Goal: Task Accomplishment & Management: Manage account settings

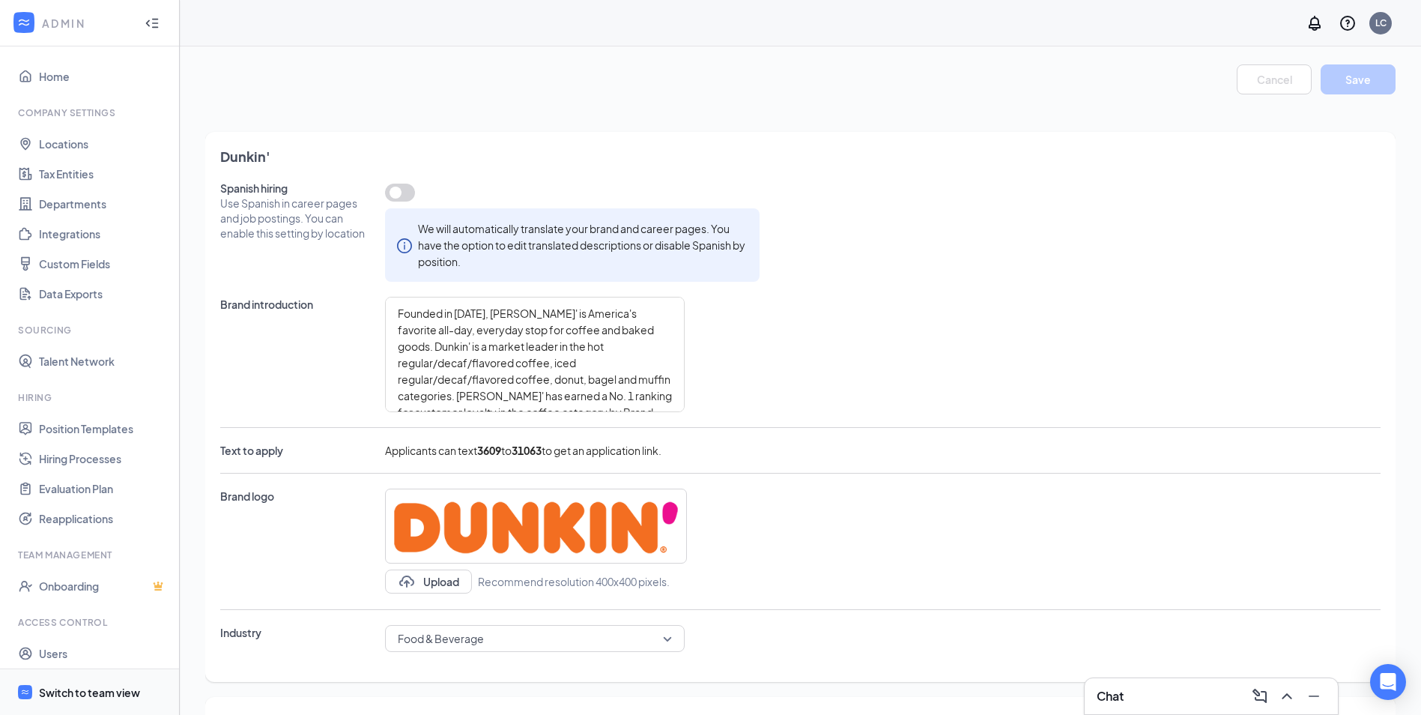
click at [114, 689] on div "Switch to team view" at bounding box center [89, 692] width 101 height 15
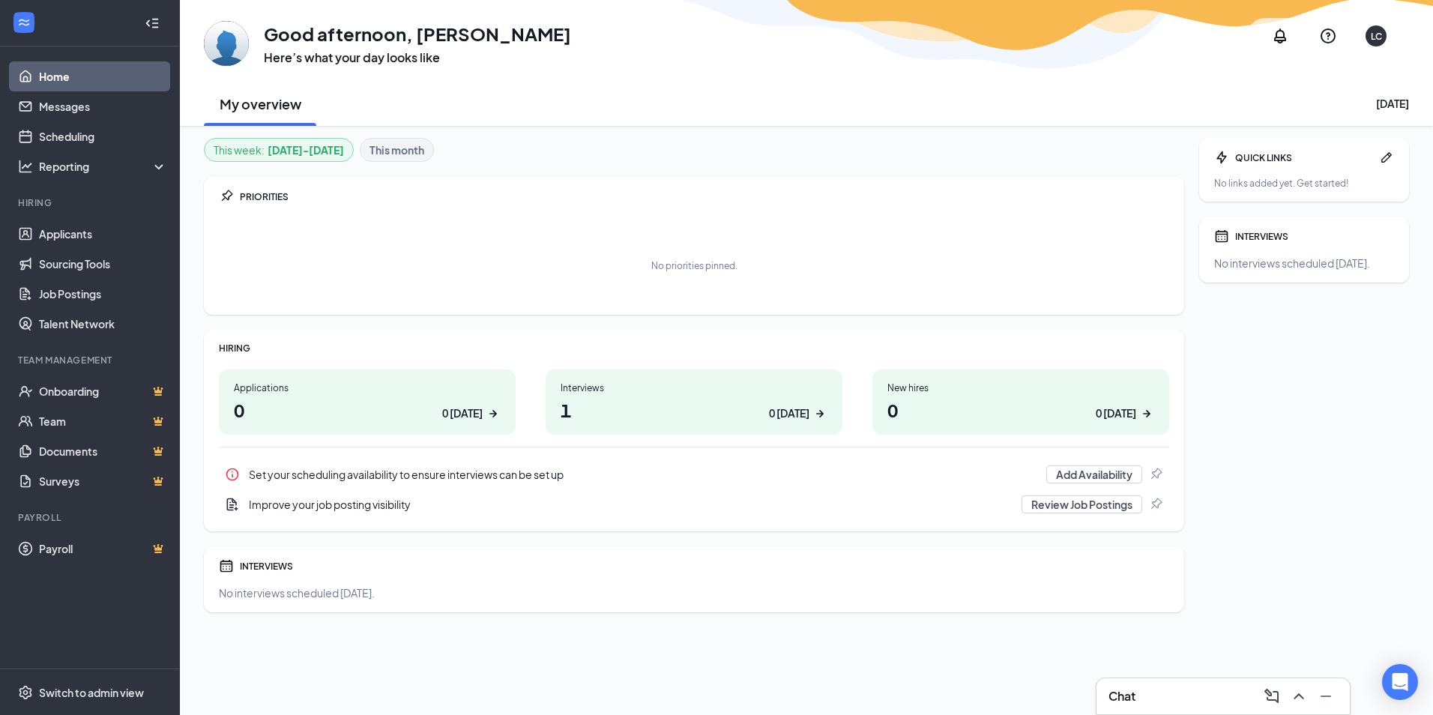
click at [754, 422] on h1 "1 0 today" at bounding box center [693, 409] width 267 height 25
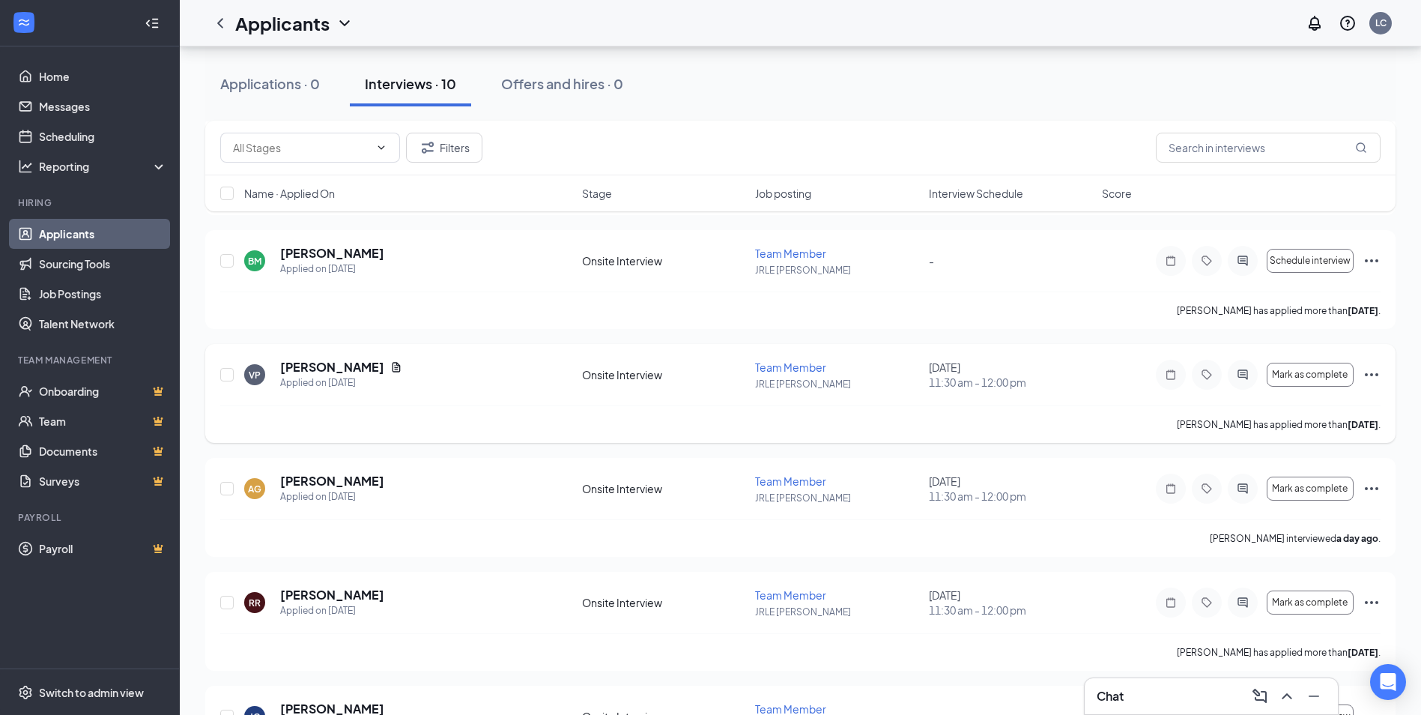
scroll to position [300, 0]
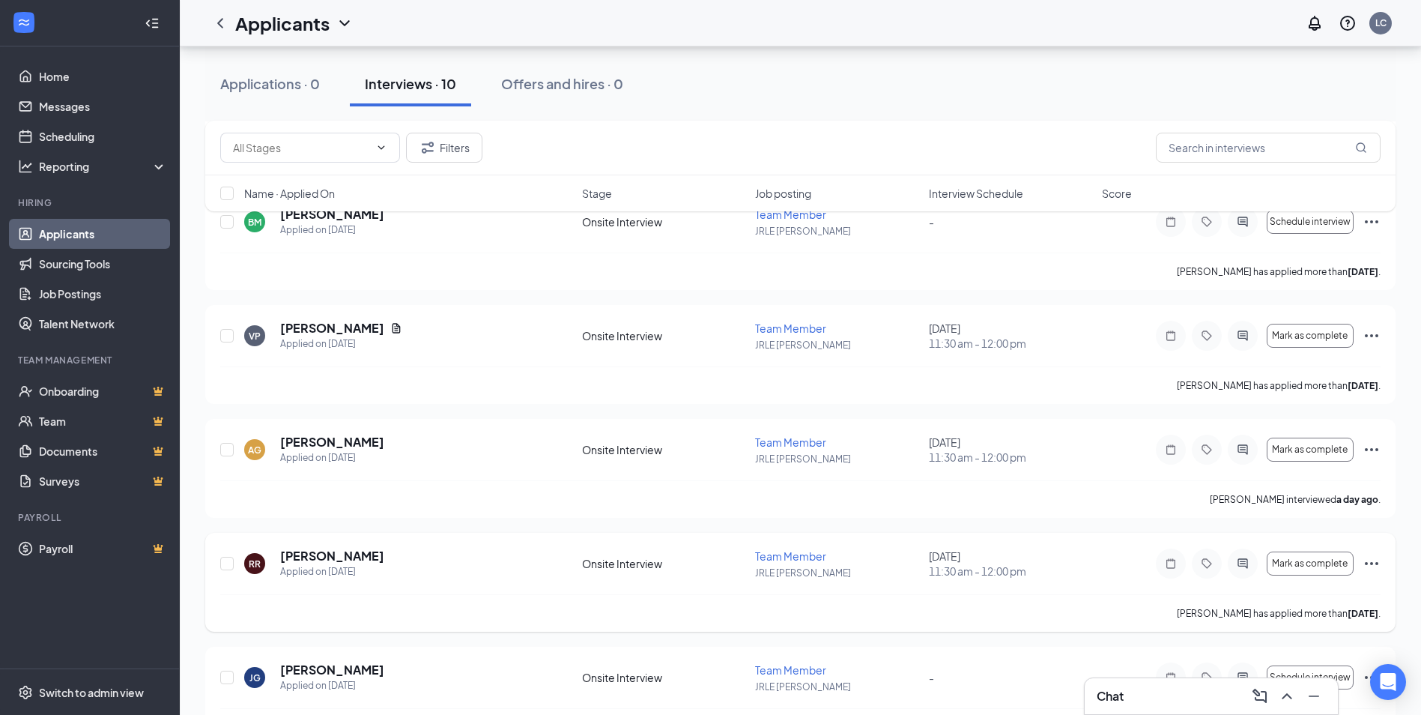
click at [1375, 559] on icon "Ellipses" at bounding box center [1372, 563] width 18 height 18
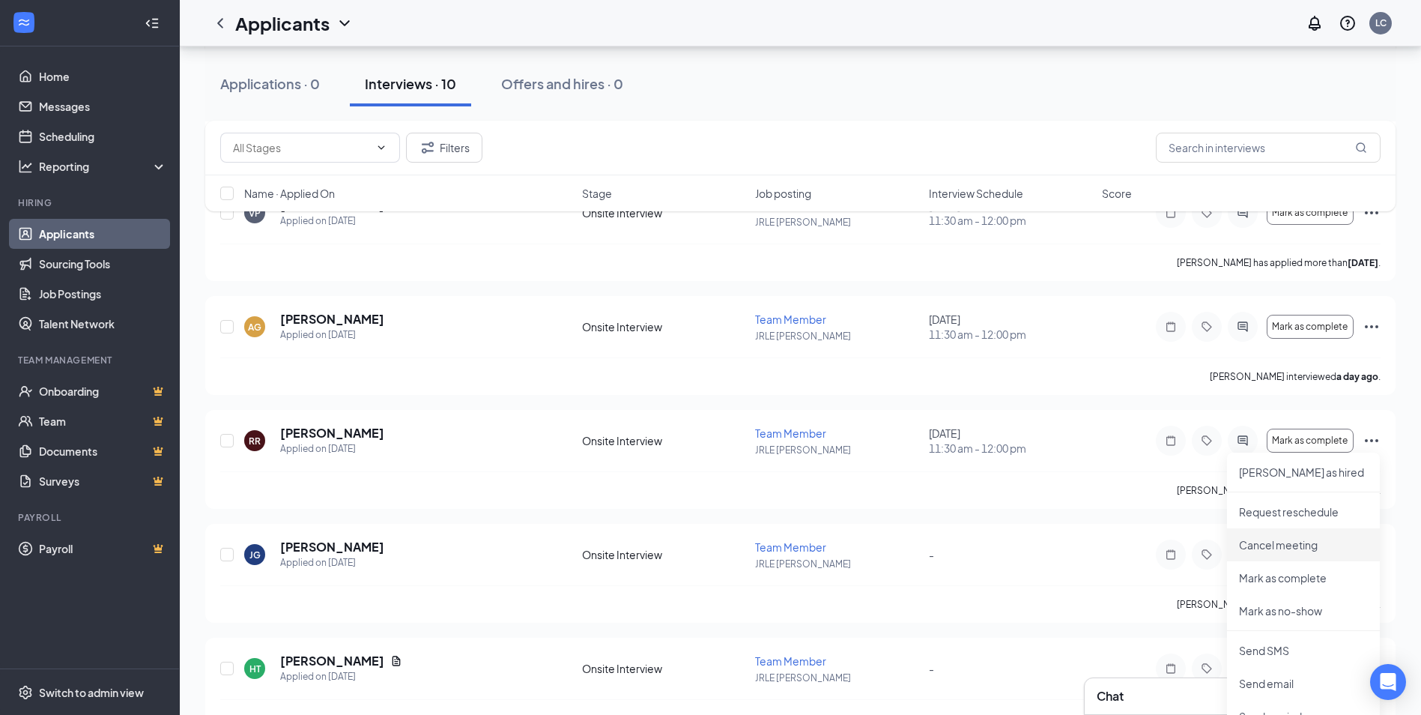
scroll to position [450, 0]
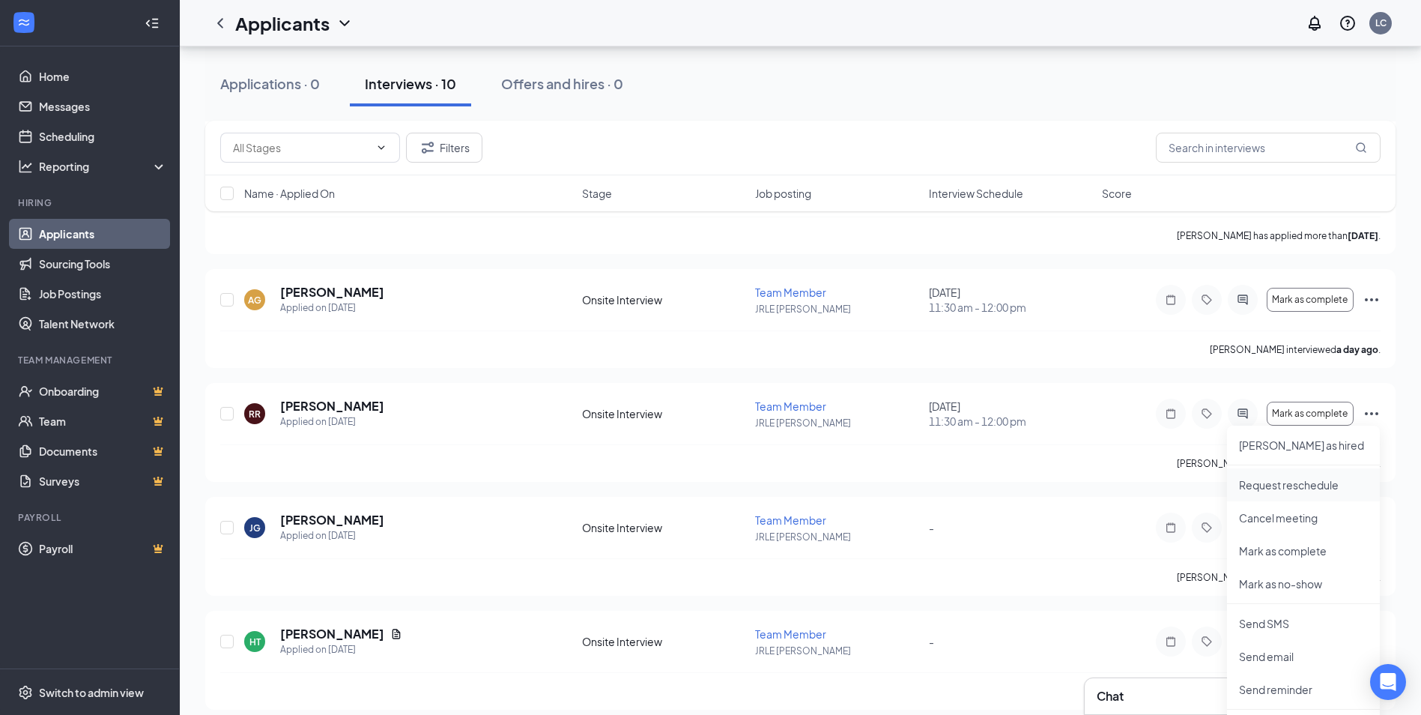
click at [1305, 485] on p "Request reschedule" at bounding box center [1303, 484] width 129 height 15
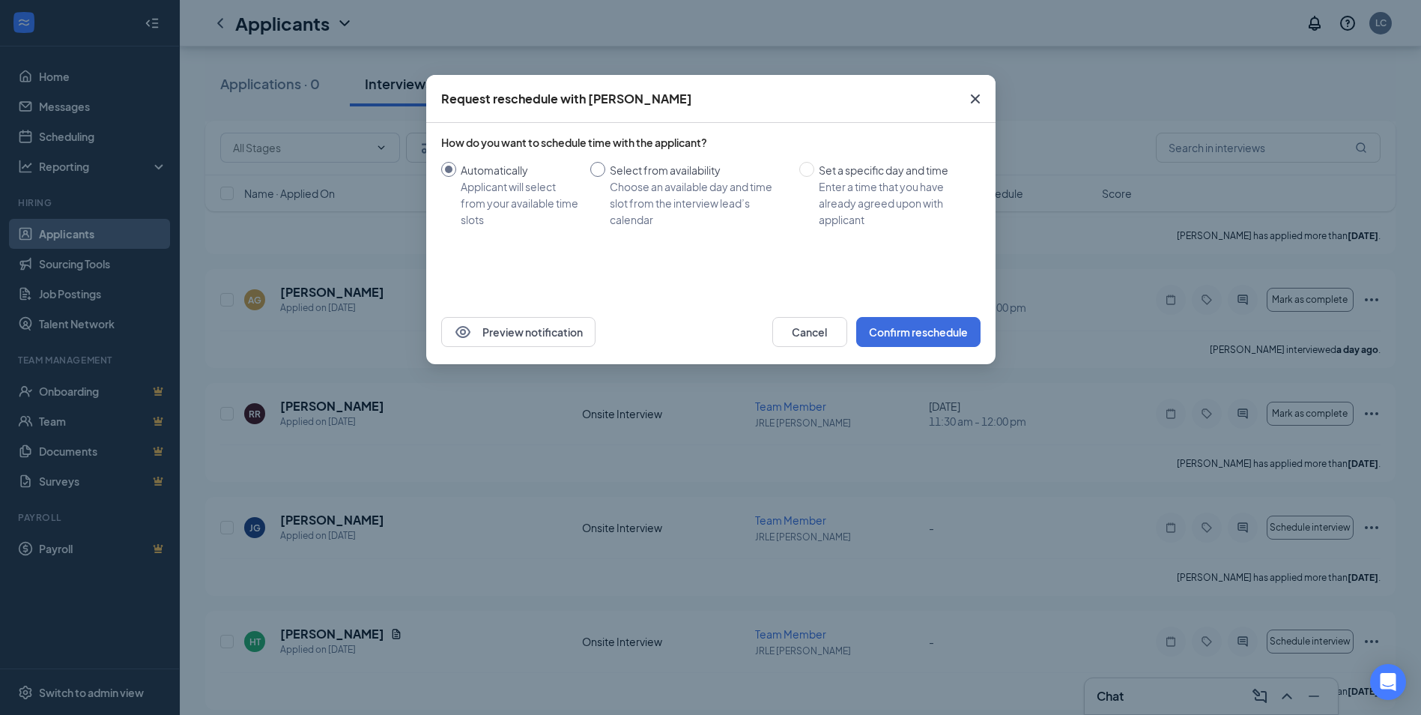
click at [604, 167] on input "Select from availability Choose an available day and time slot from the intervi…" at bounding box center [597, 169] width 15 height 15
radio input "true"
radio input "false"
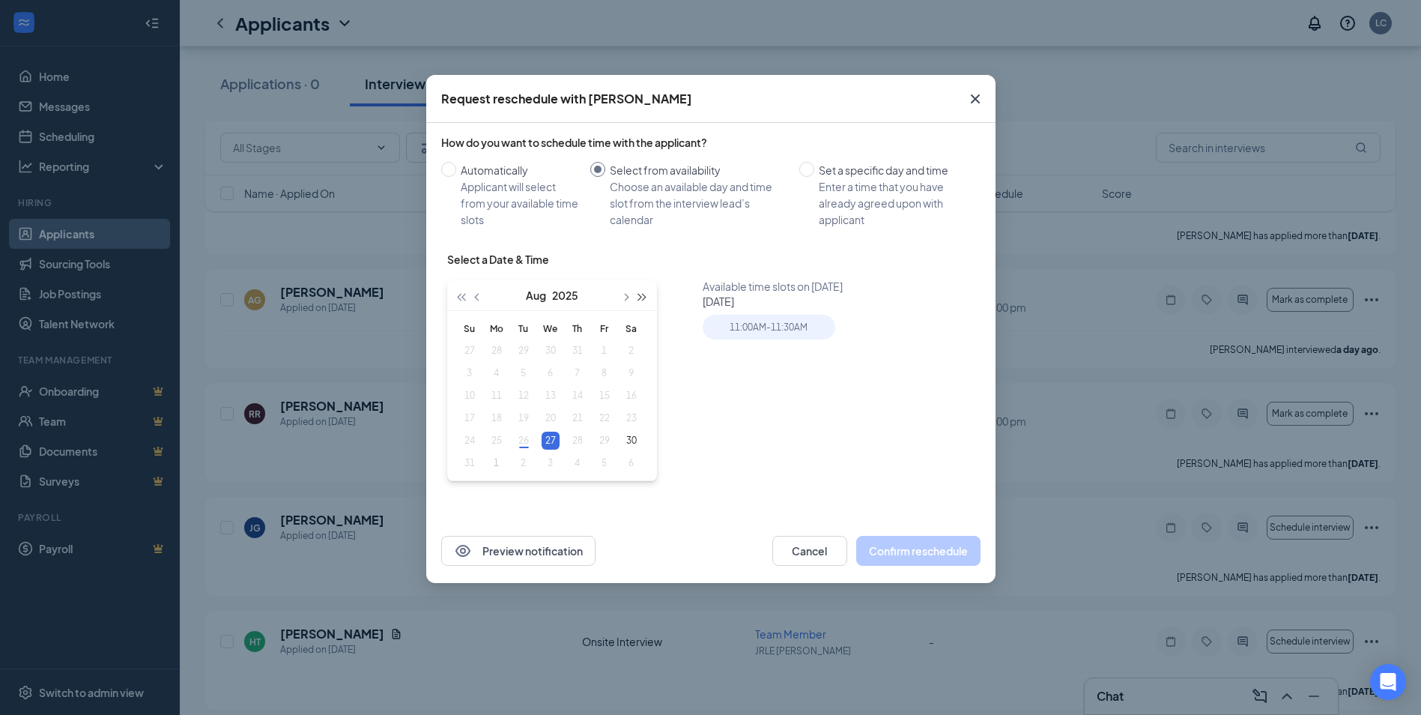
click at [640, 296] on span "button" at bounding box center [641, 297] width 7 height 7
click at [462, 298] on span "button" at bounding box center [461, 297] width 7 height 7
click at [628, 295] on button "button" at bounding box center [625, 295] width 16 height 30
type input "[DATE]"
click at [497, 344] on div "1" at bounding box center [497, 351] width 18 height 18
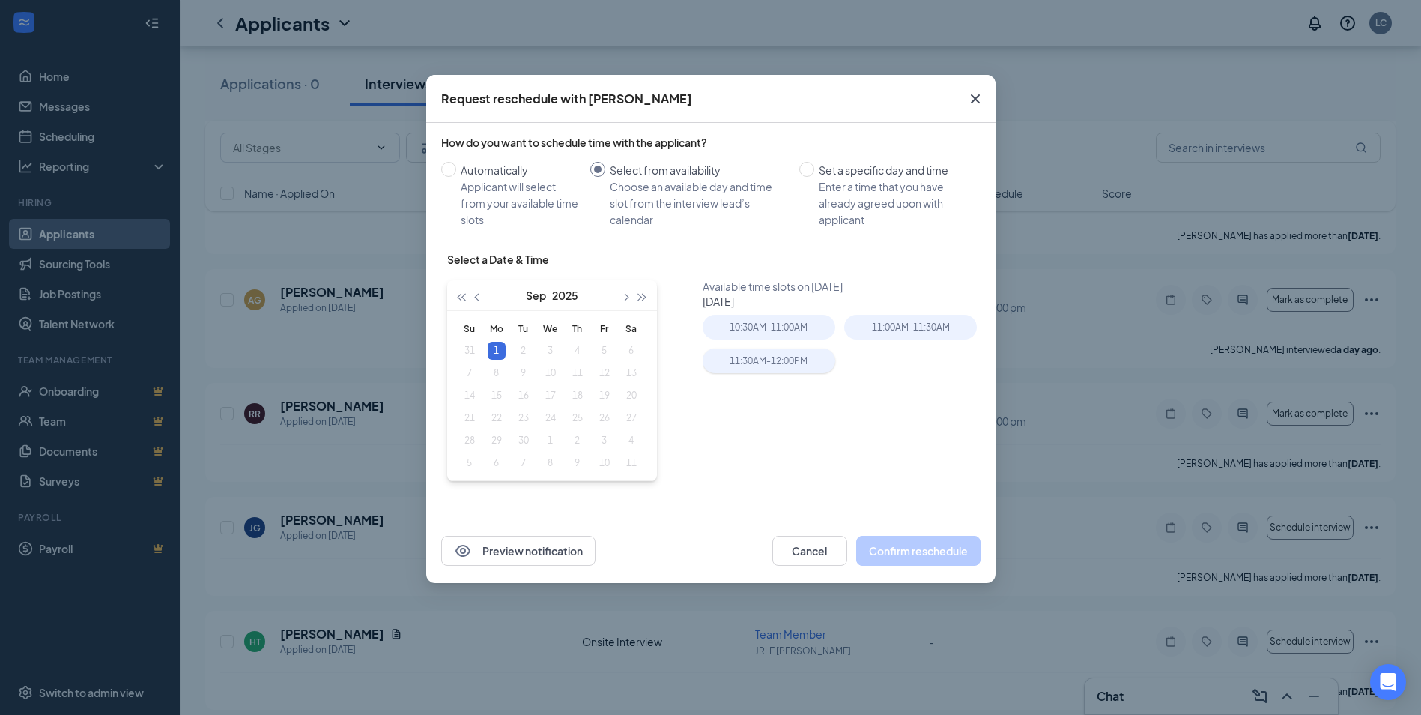
click at [823, 364] on div "11:30AM - 12:00PM" at bounding box center [769, 360] width 133 height 25
click at [901, 542] on button "Confirm reschedule" at bounding box center [918, 551] width 124 height 30
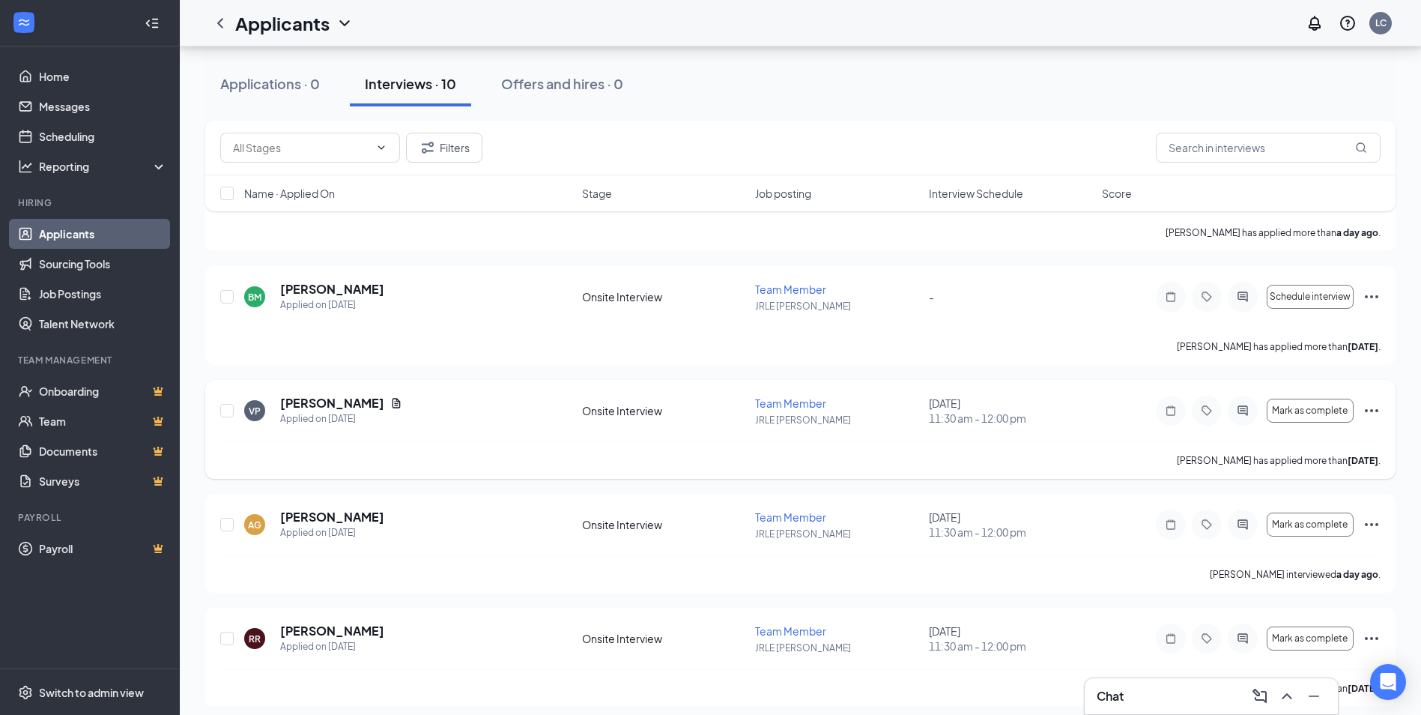
scroll to position [300, 0]
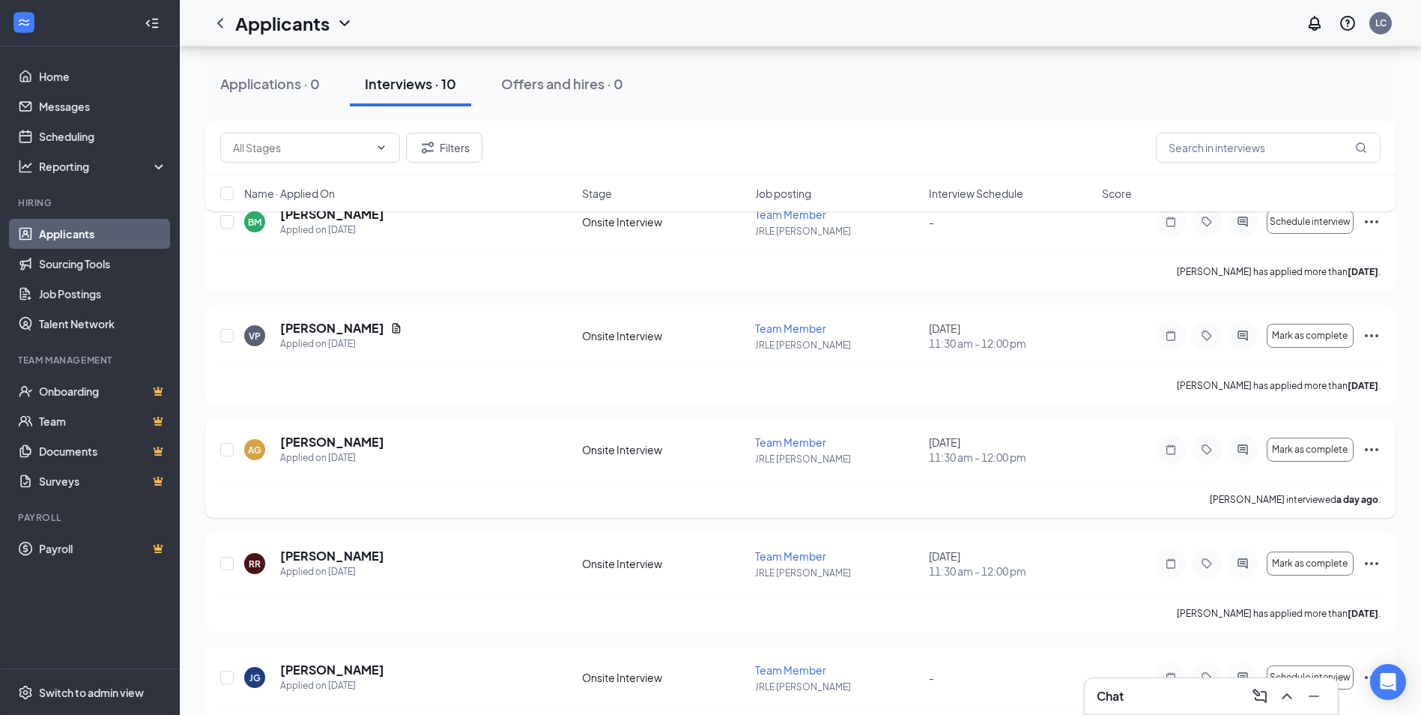
click at [1366, 450] on icon "Ellipses" at bounding box center [1371, 449] width 13 height 3
click at [1281, 617] on p "Mark as no-show" at bounding box center [1303, 619] width 129 height 15
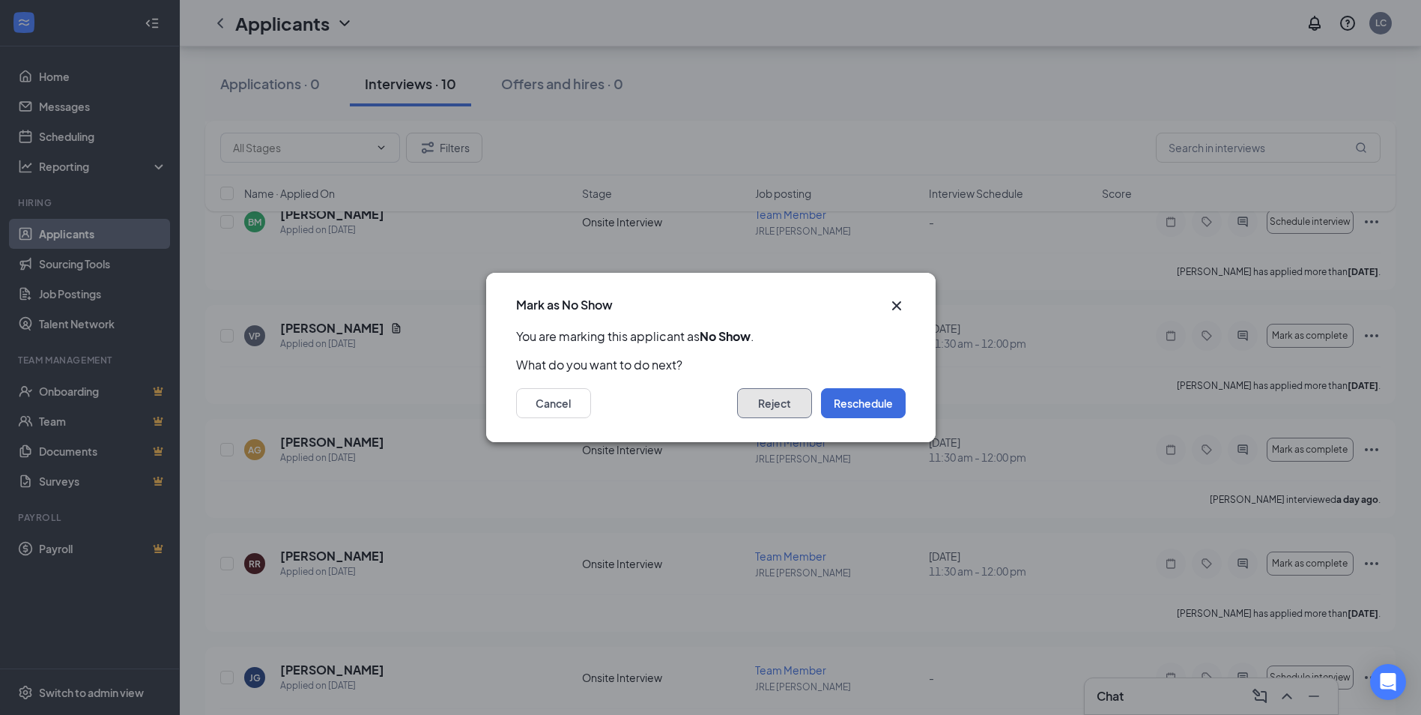
click at [795, 398] on button "Reject" at bounding box center [774, 403] width 75 height 30
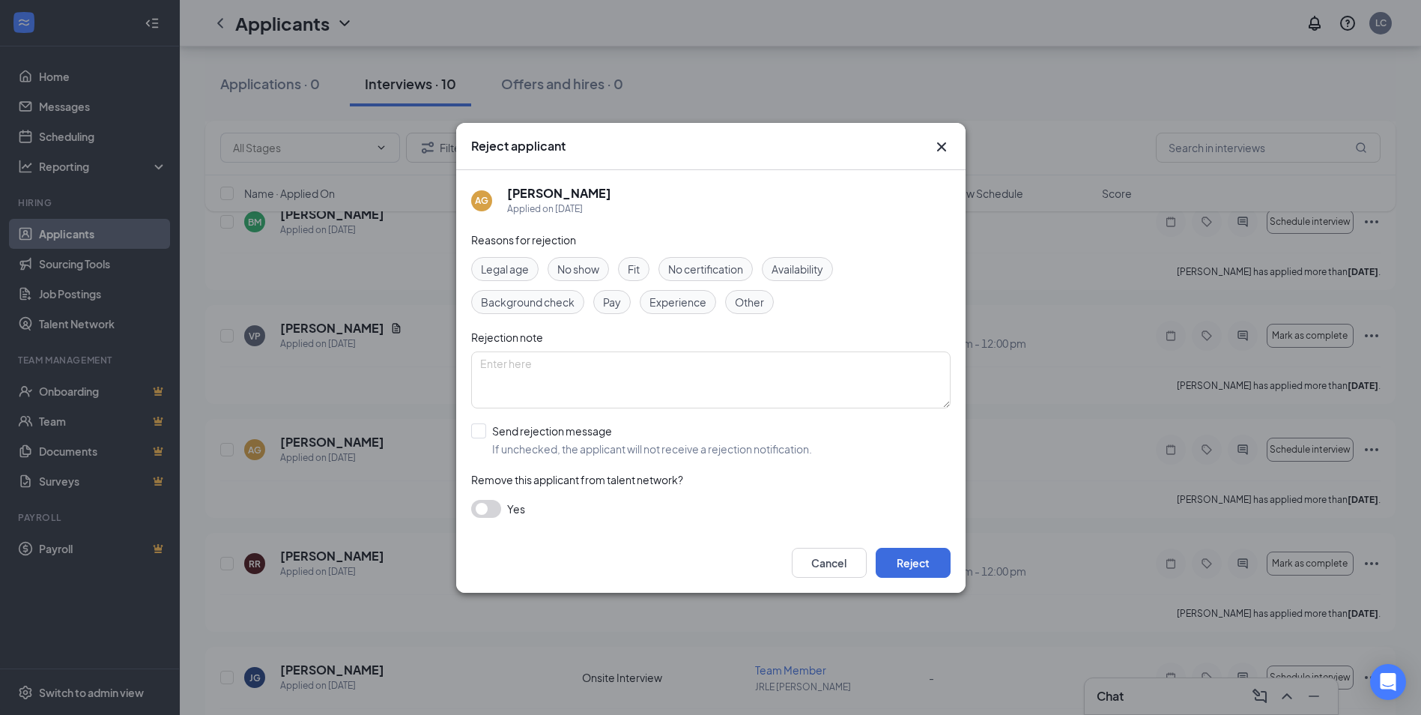
click at [574, 271] on span "No show" at bounding box center [578, 269] width 42 height 16
click at [892, 553] on button "Reject" at bounding box center [913, 563] width 75 height 30
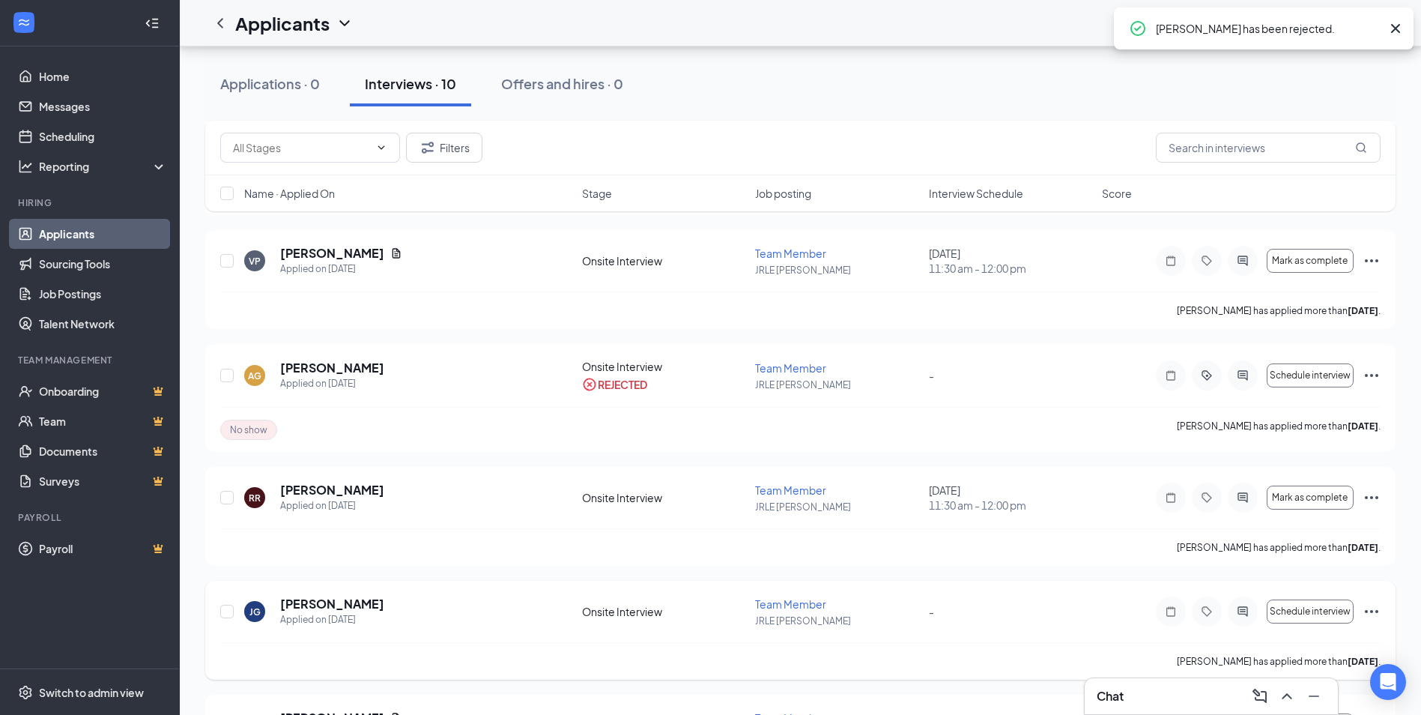
scroll to position [450, 0]
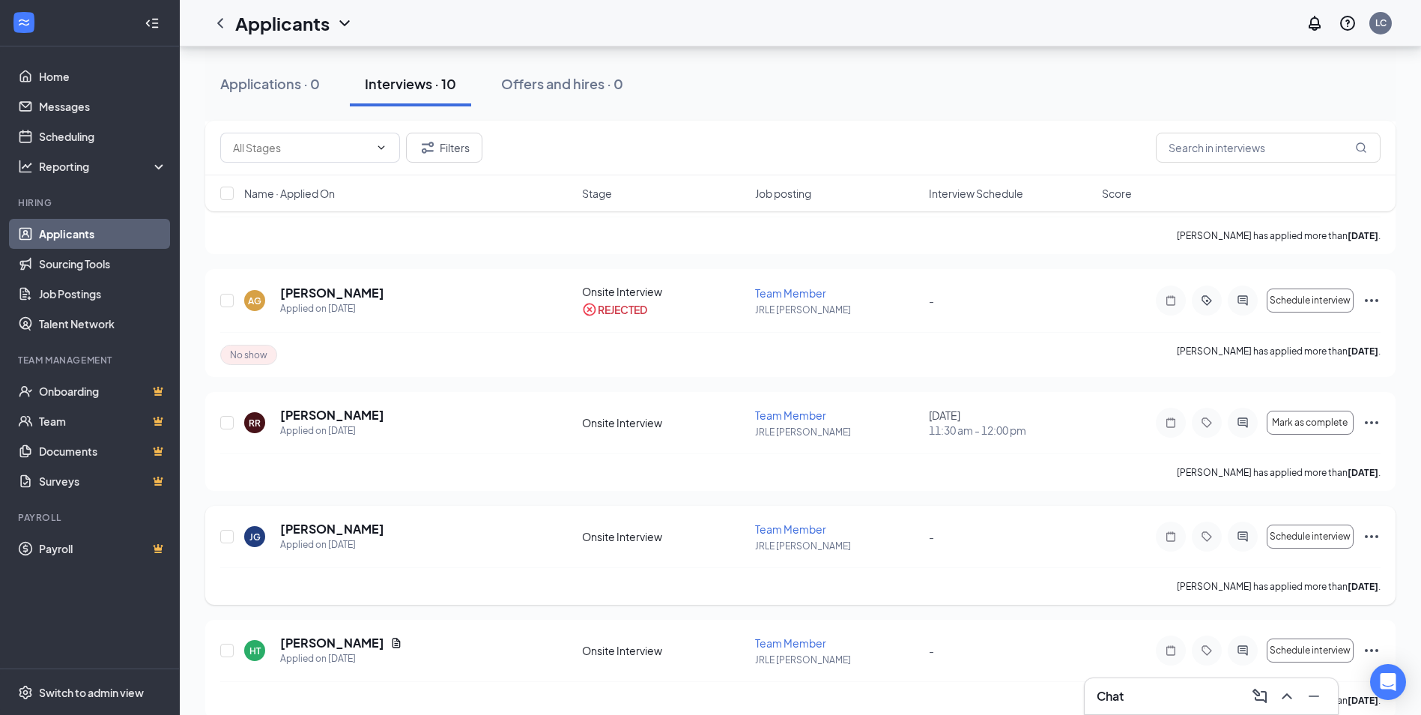
click at [1373, 536] on icon "Ellipses" at bounding box center [1371, 536] width 13 height 3
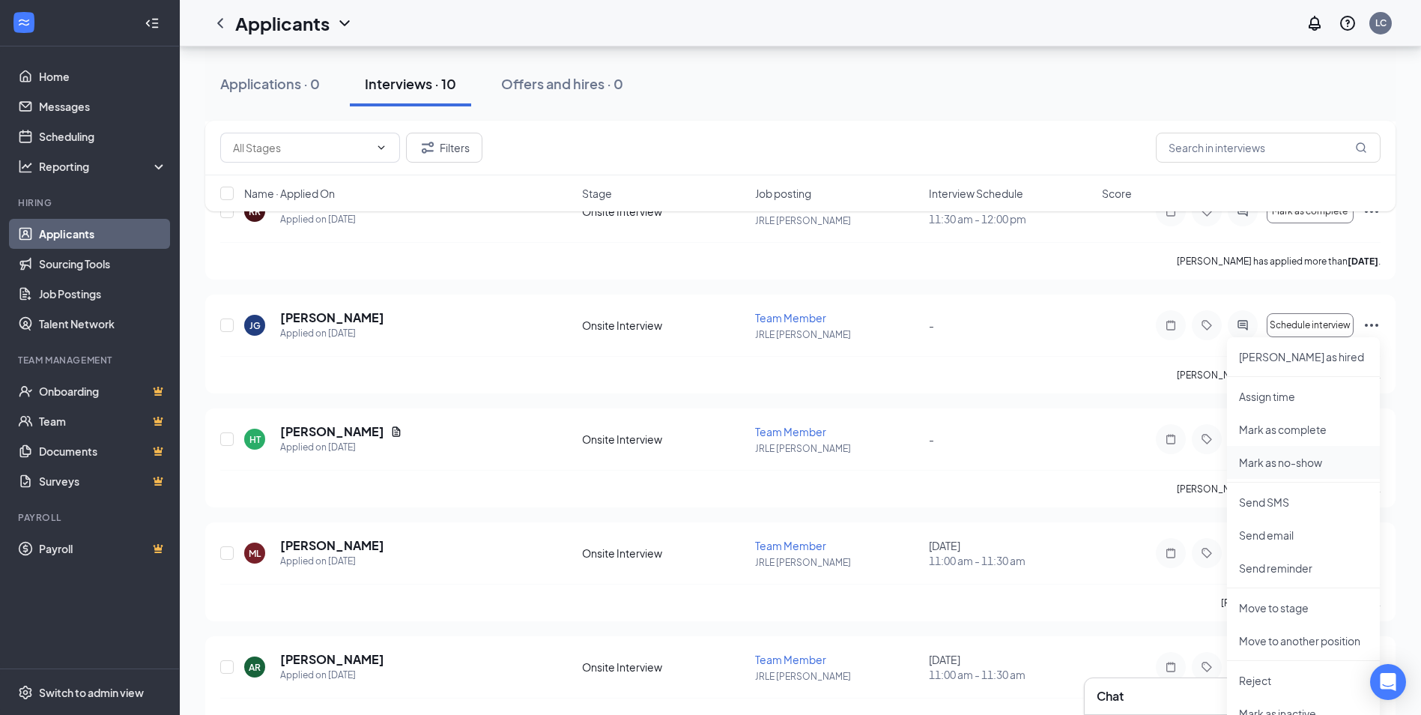
scroll to position [674, 0]
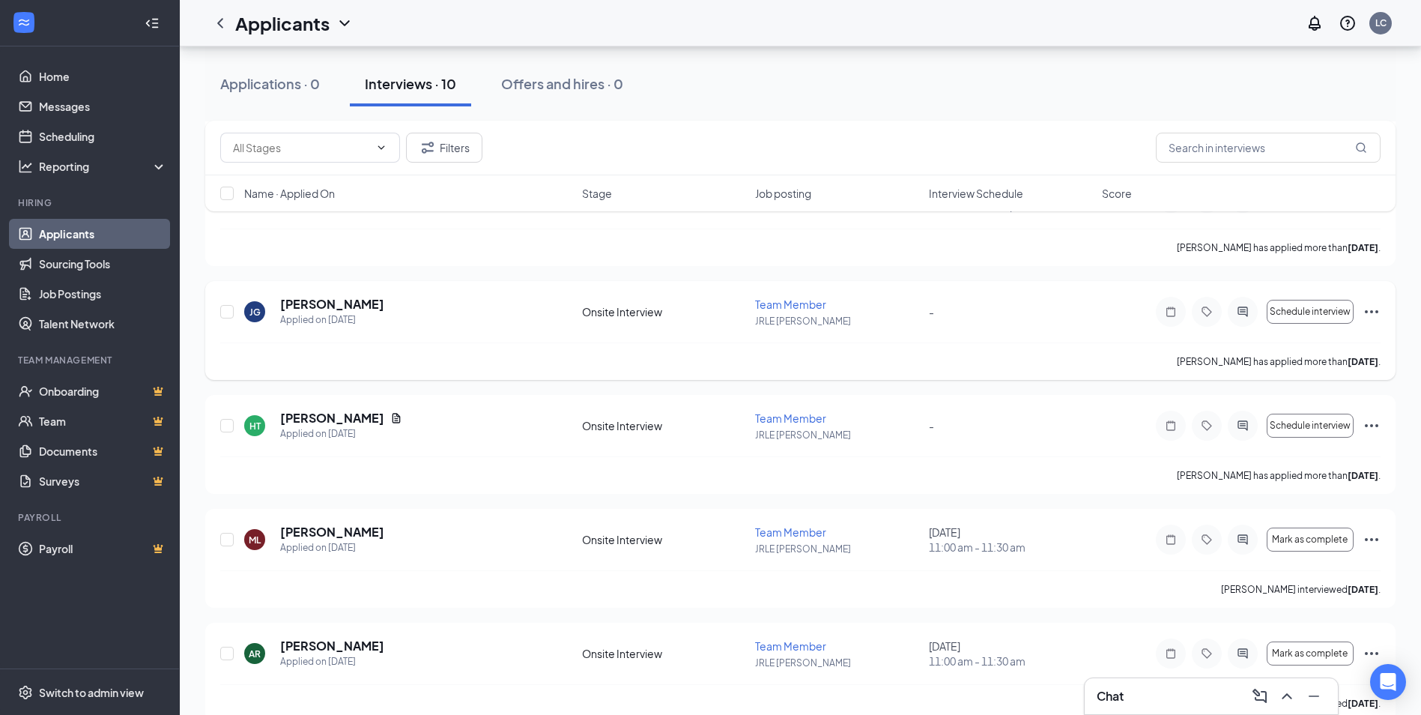
click at [1023, 292] on div "[PERSON_NAME] [PERSON_NAME] Applied on [DATE] Onsite Interview Team Member [PER…" at bounding box center [800, 330] width 1191 height 99
click at [1369, 534] on icon "Ellipses" at bounding box center [1372, 539] width 18 height 18
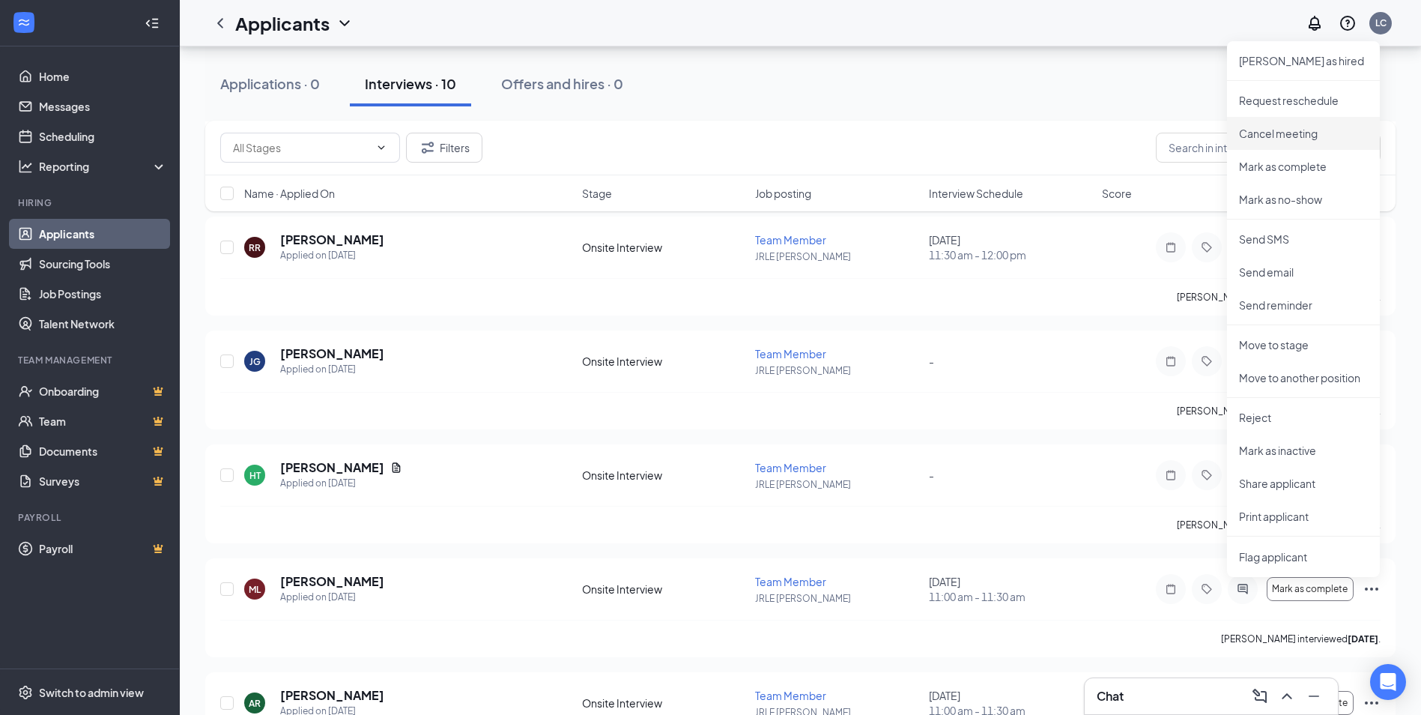
scroll to position [599, 0]
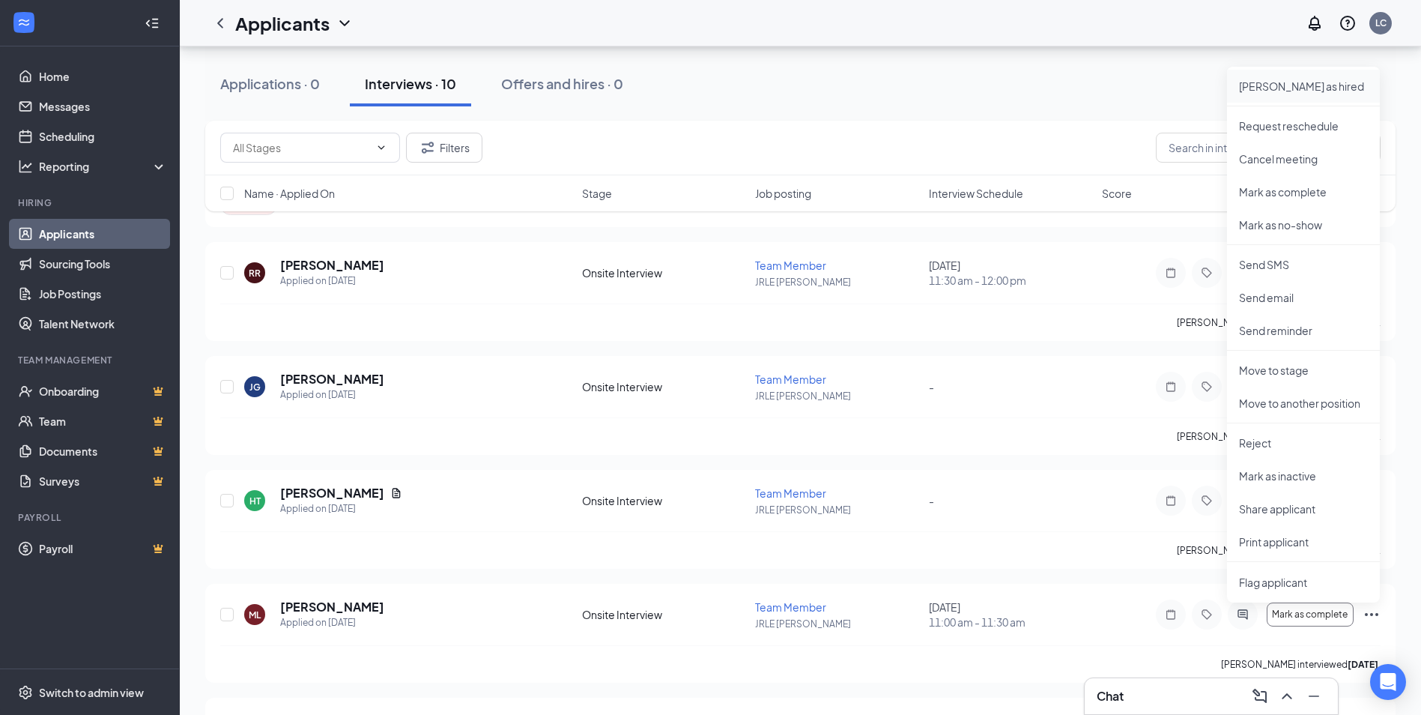
click at [1284, 84] on p "[PERSON_NAME] as hired" at bounding box center [1303, 86] width 129 height 15
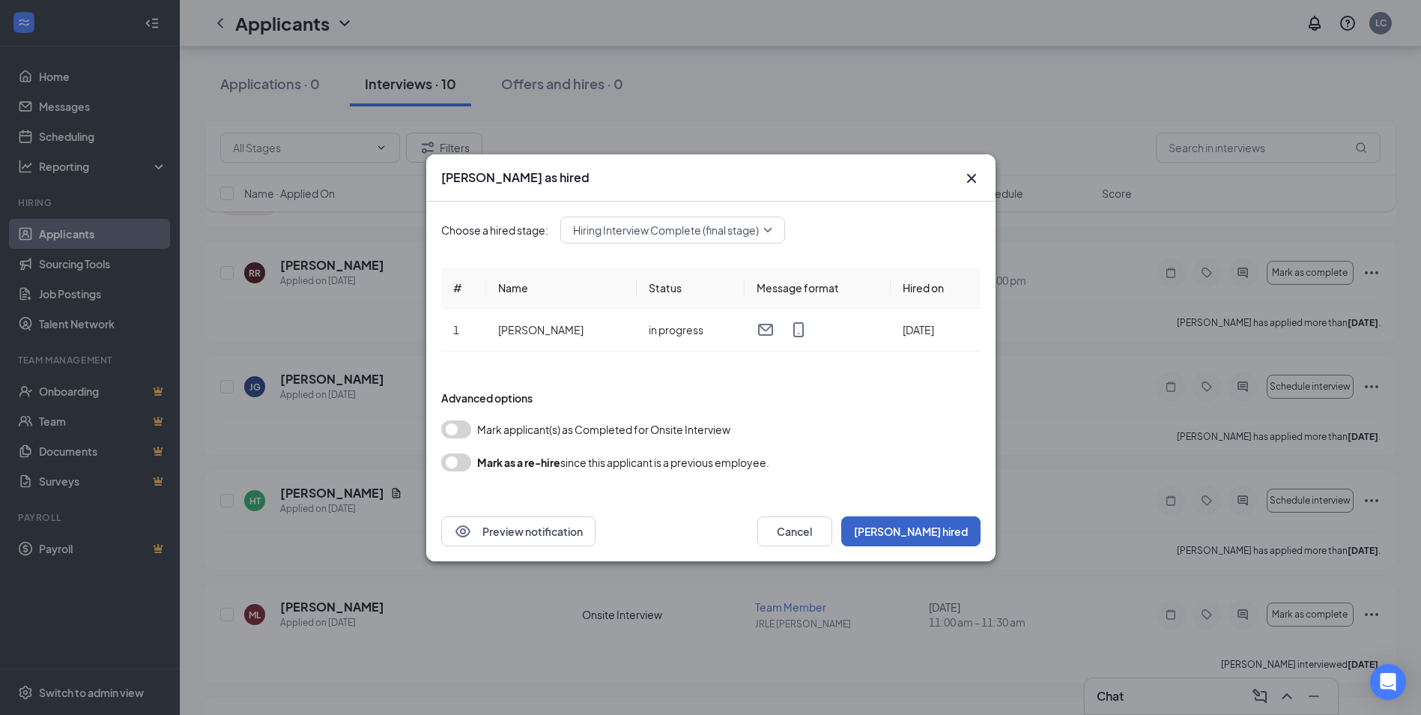
click at [949, 532] on button "[PERSON_NAME] hired" at bounding box center [910, 531] width 139 height 30
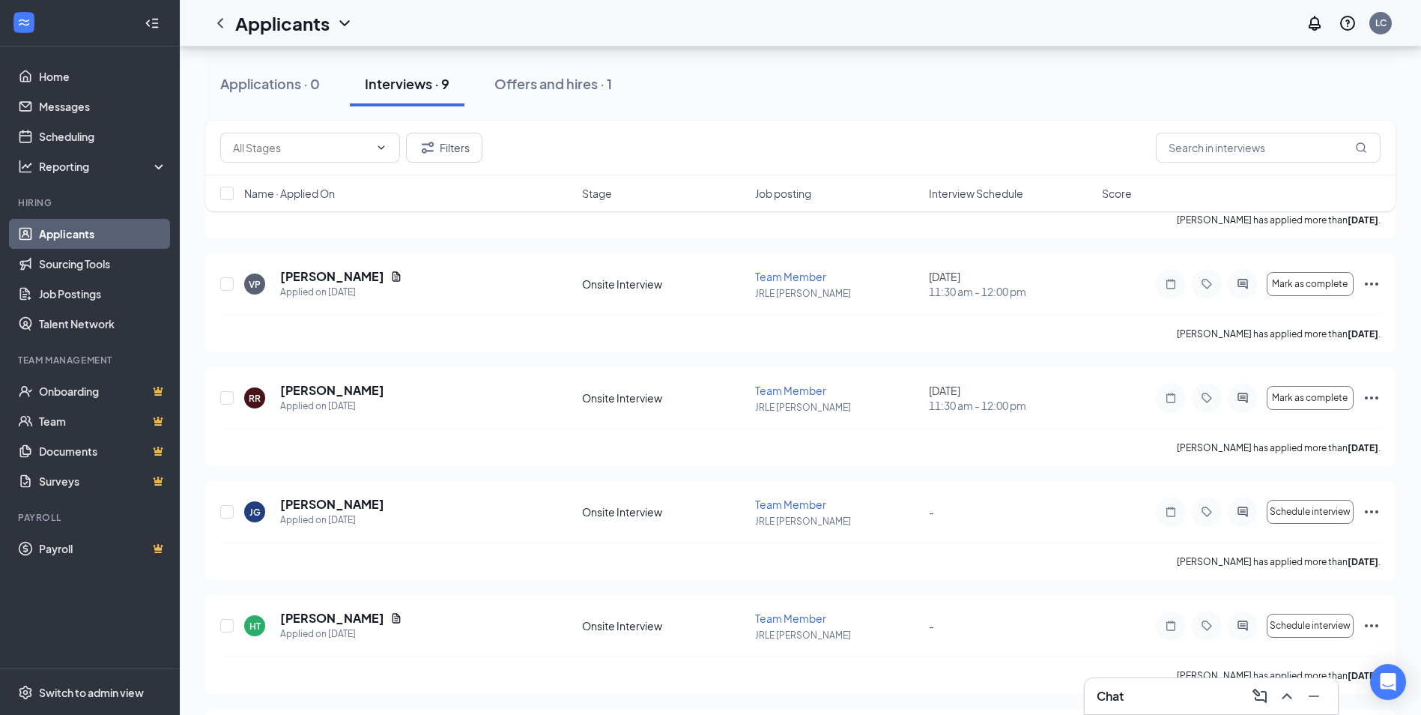
scroll to position [576, 0]
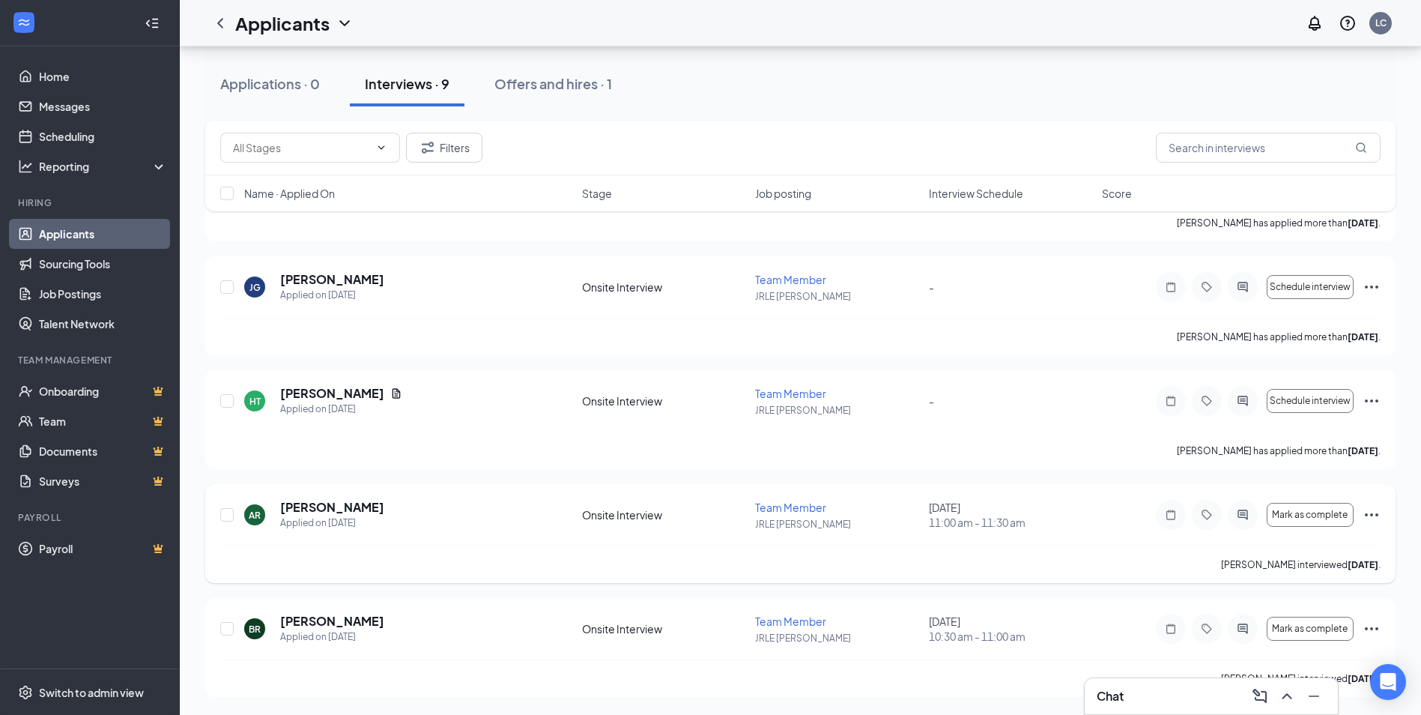
click at [1367, 510] on icon "Ellipses" at bounding box center [1372, 515] width 18 height 18
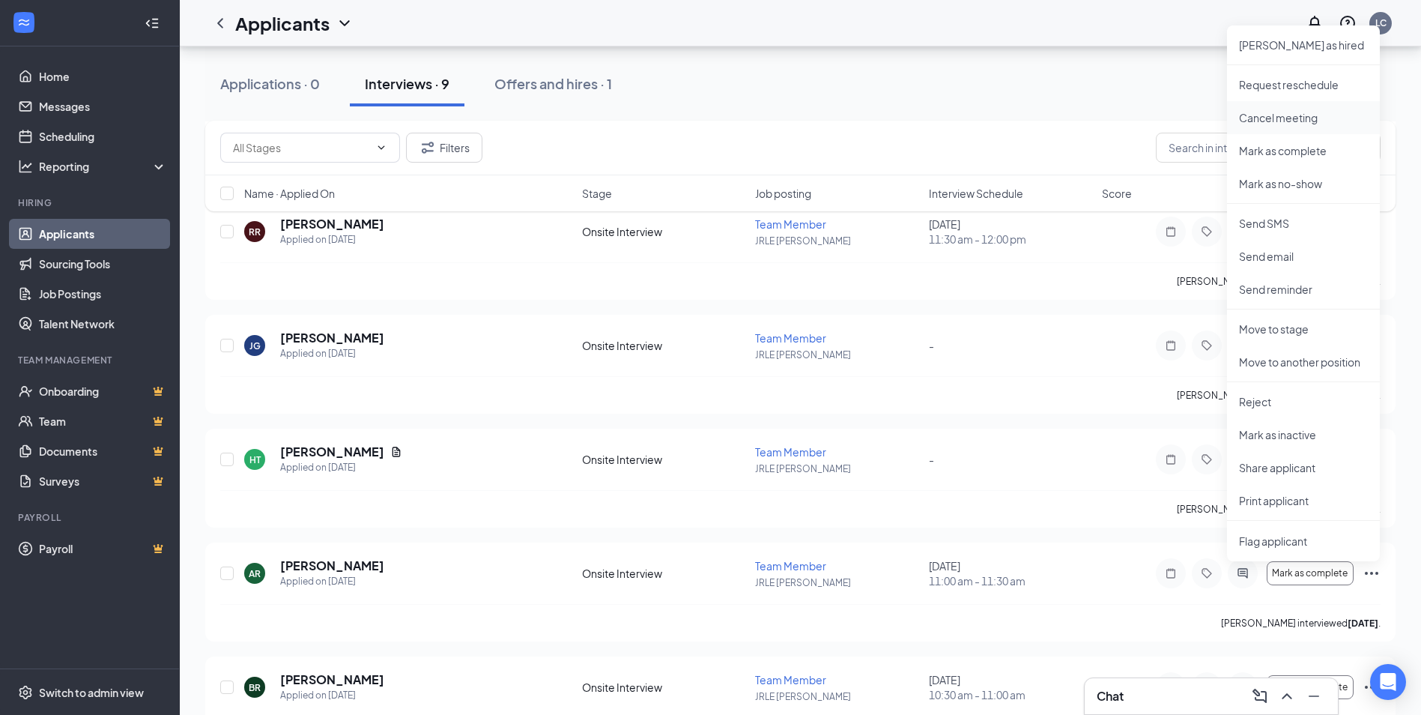
scroll to position [501, 0]
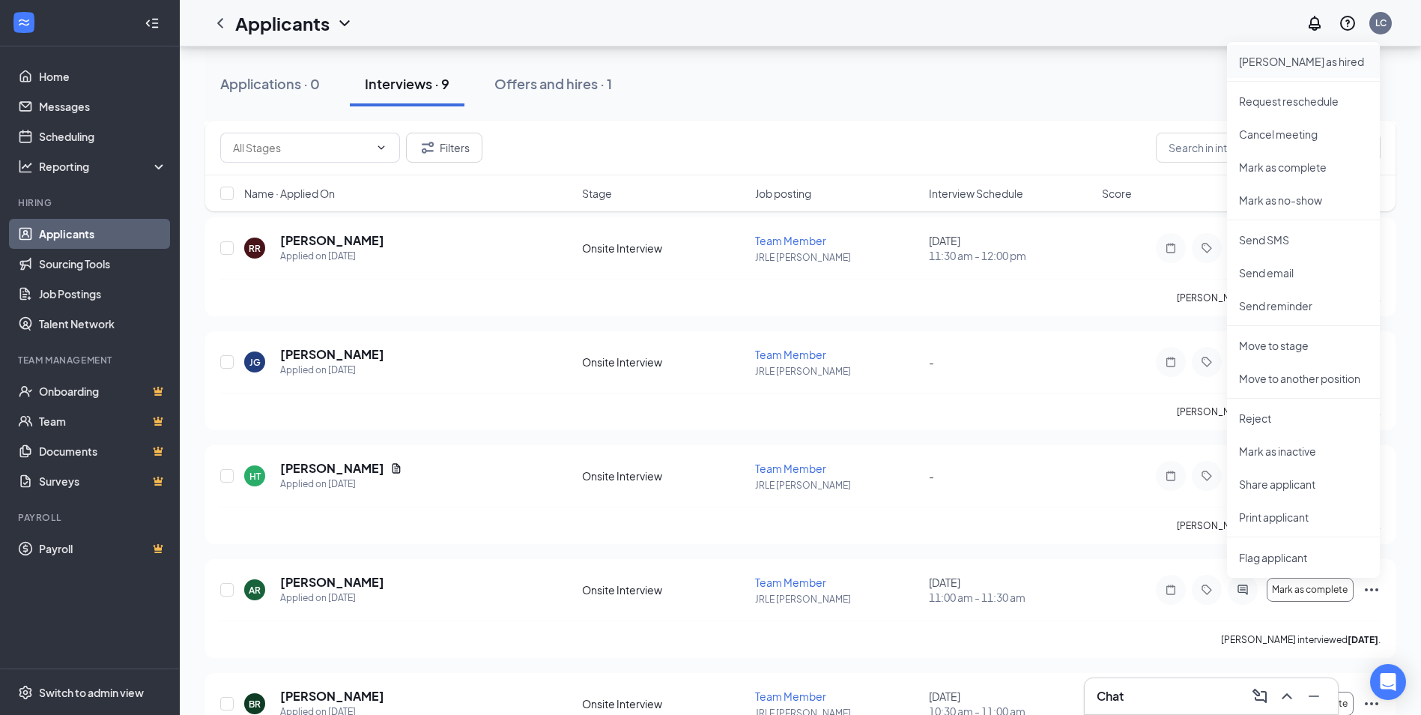
click at [1302, 56] on p "[PERSON_NAME] as hired" at bounding box center [1303, 61] width 129 height 15
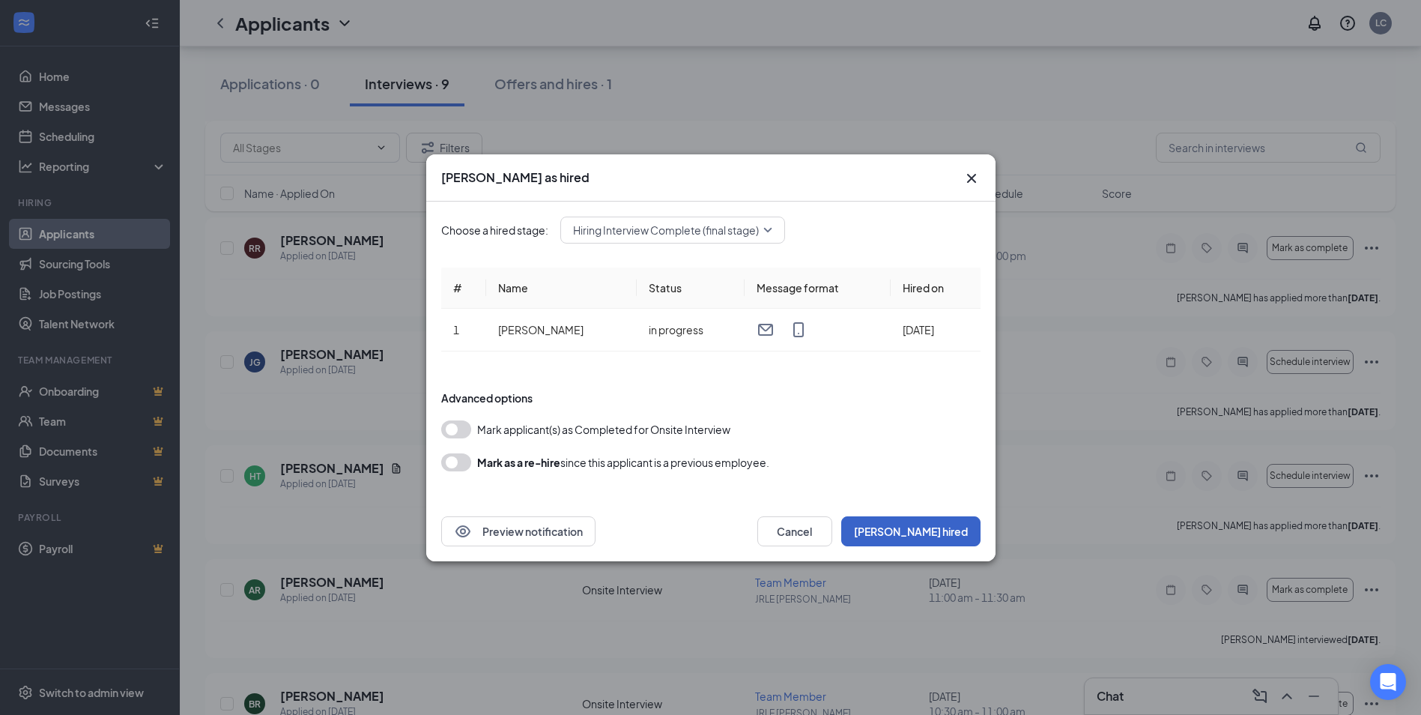
click at [922, 533] on button "[PERSON_NAME] hired" at bounding box center [910, 531] width 139 height 30
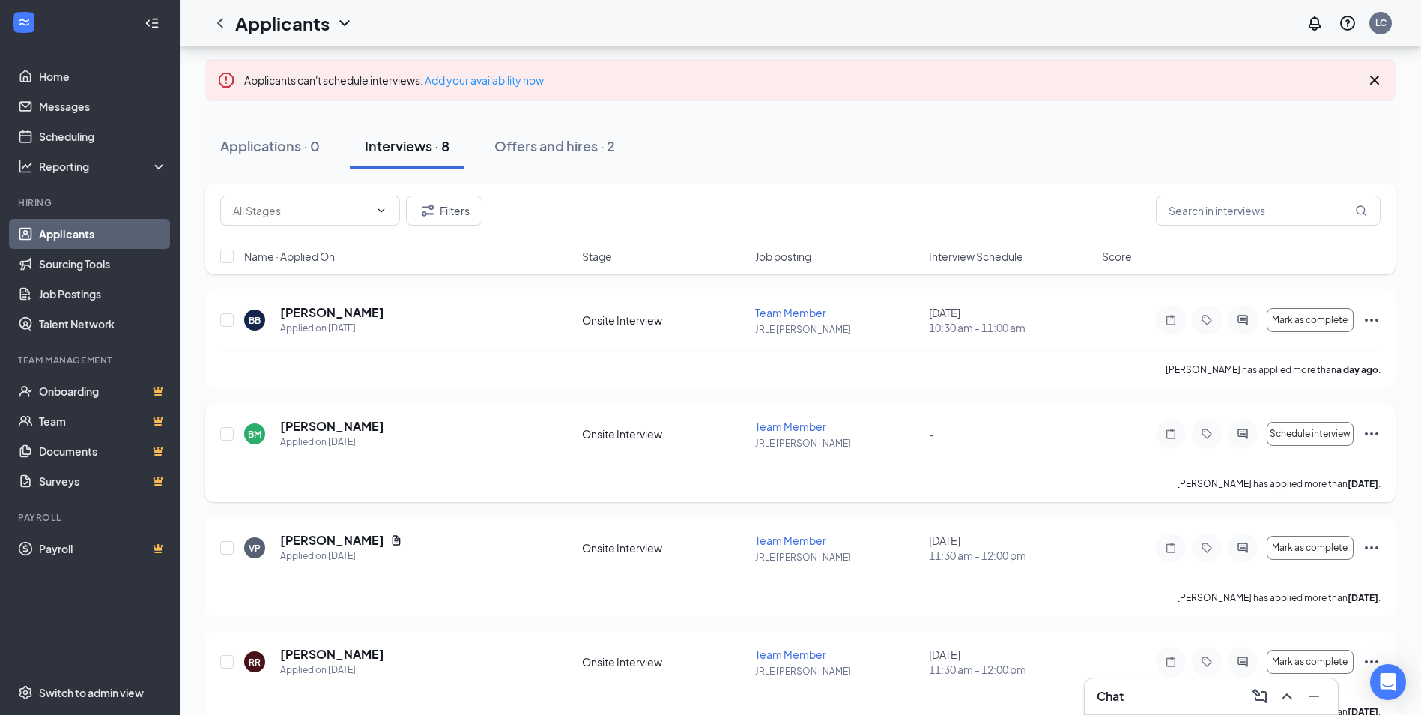
scroll to position [163, 0]
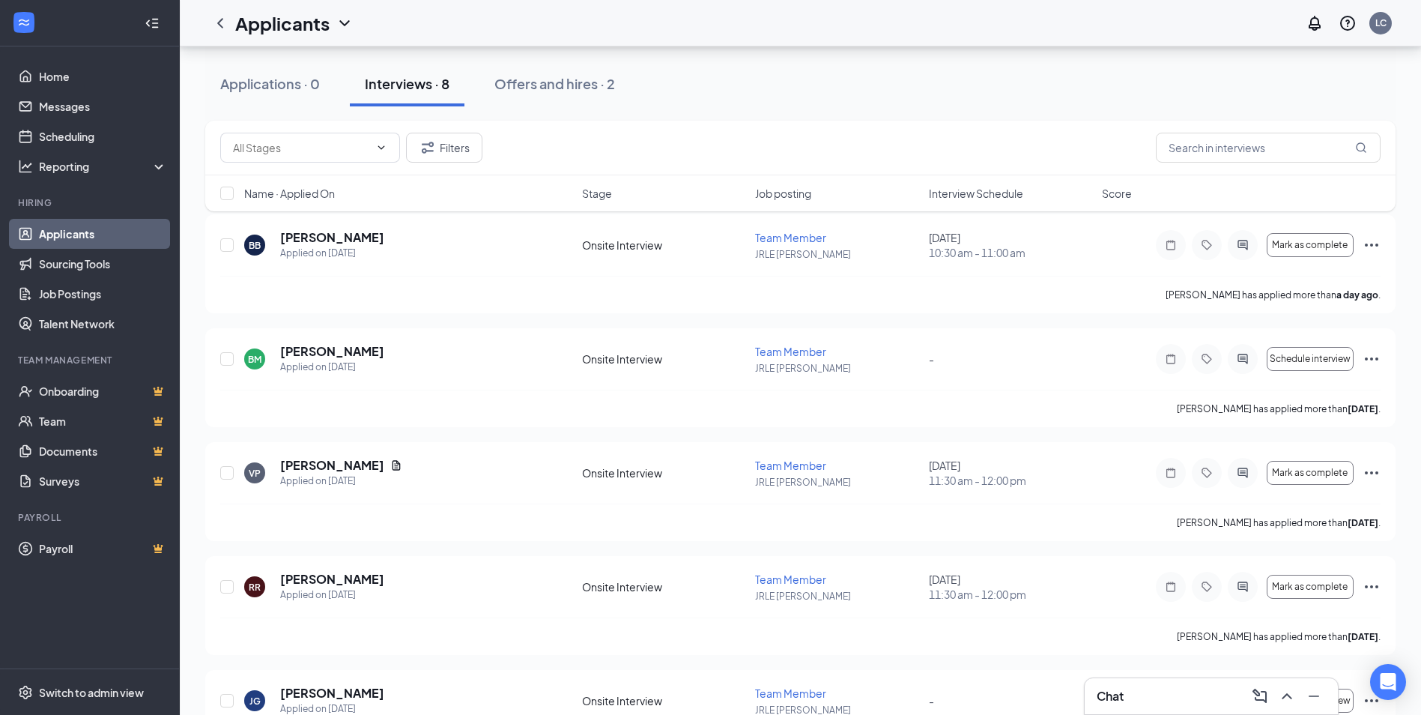
click at [964, 103] on div "Applications · 0 Interviews · 8 Offers and hires · 2" at bounding box center [800, 83] width 1191 height 45
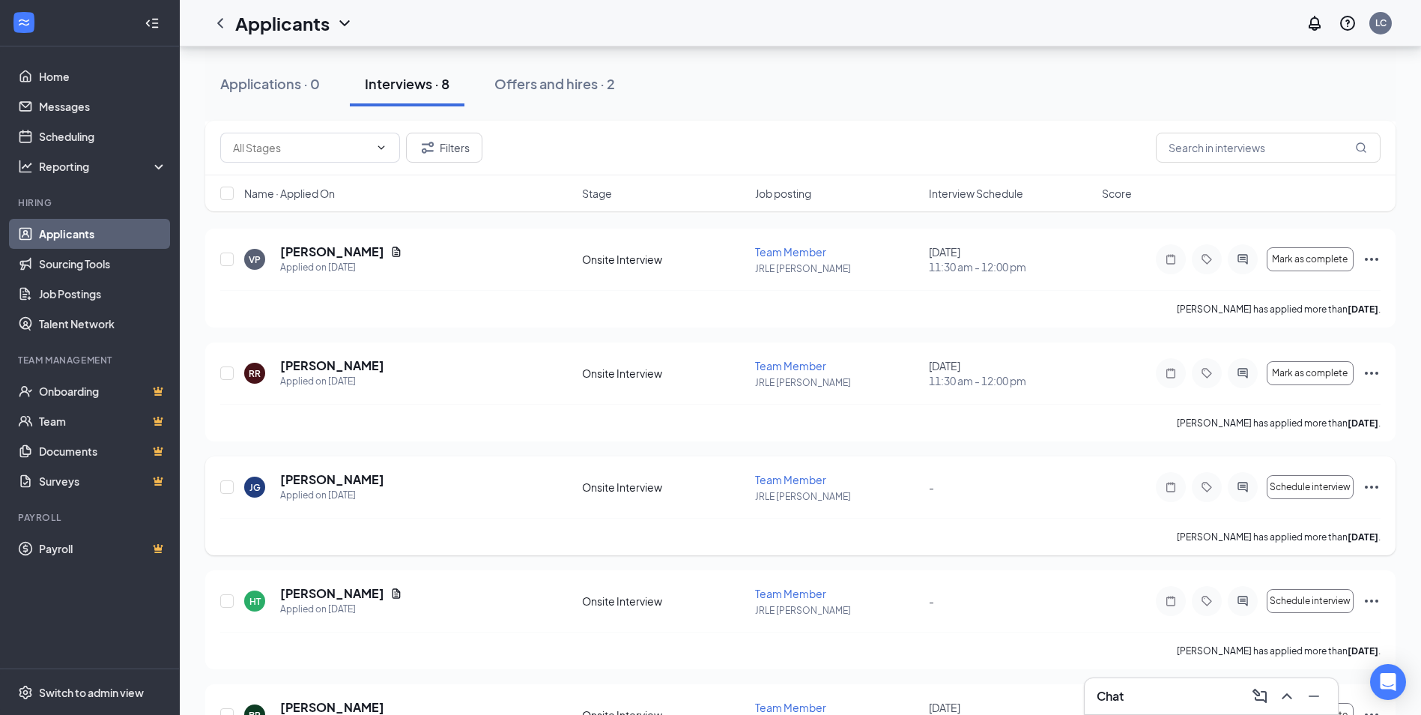
scroll to position [462, 0]
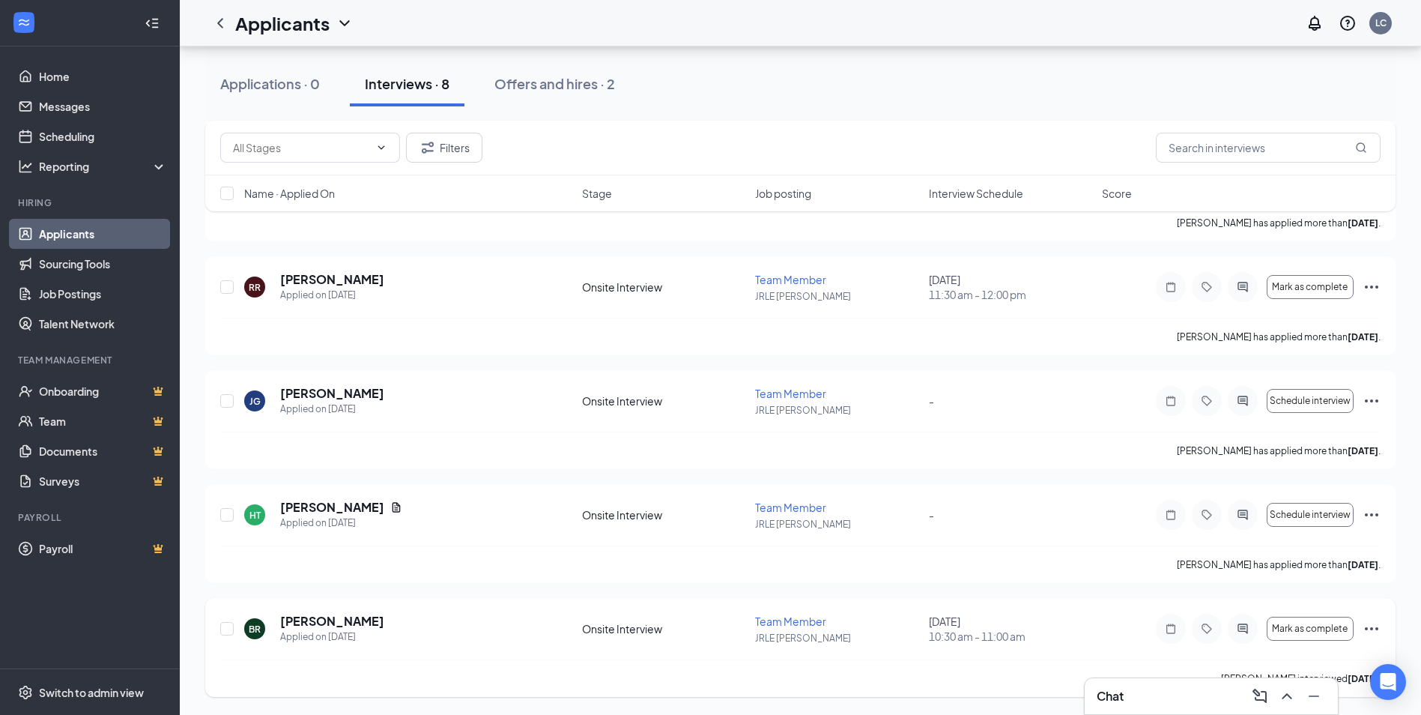
click at [1364, 625] on icon "Ellipses" at bounding box center [1372, 629] width 18 height 18
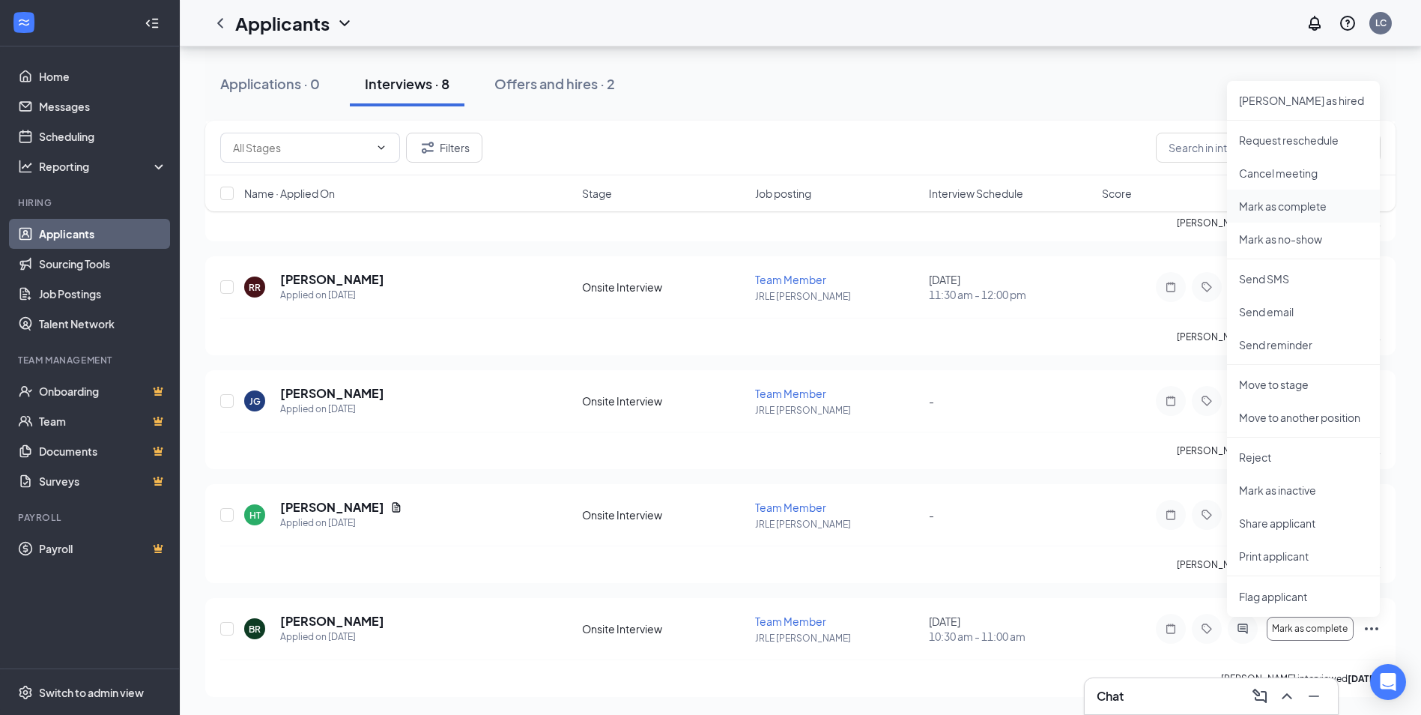
click at [1311, 200] on p "Mark as complete" at bounding box center [1303, 206] width 129 height 15
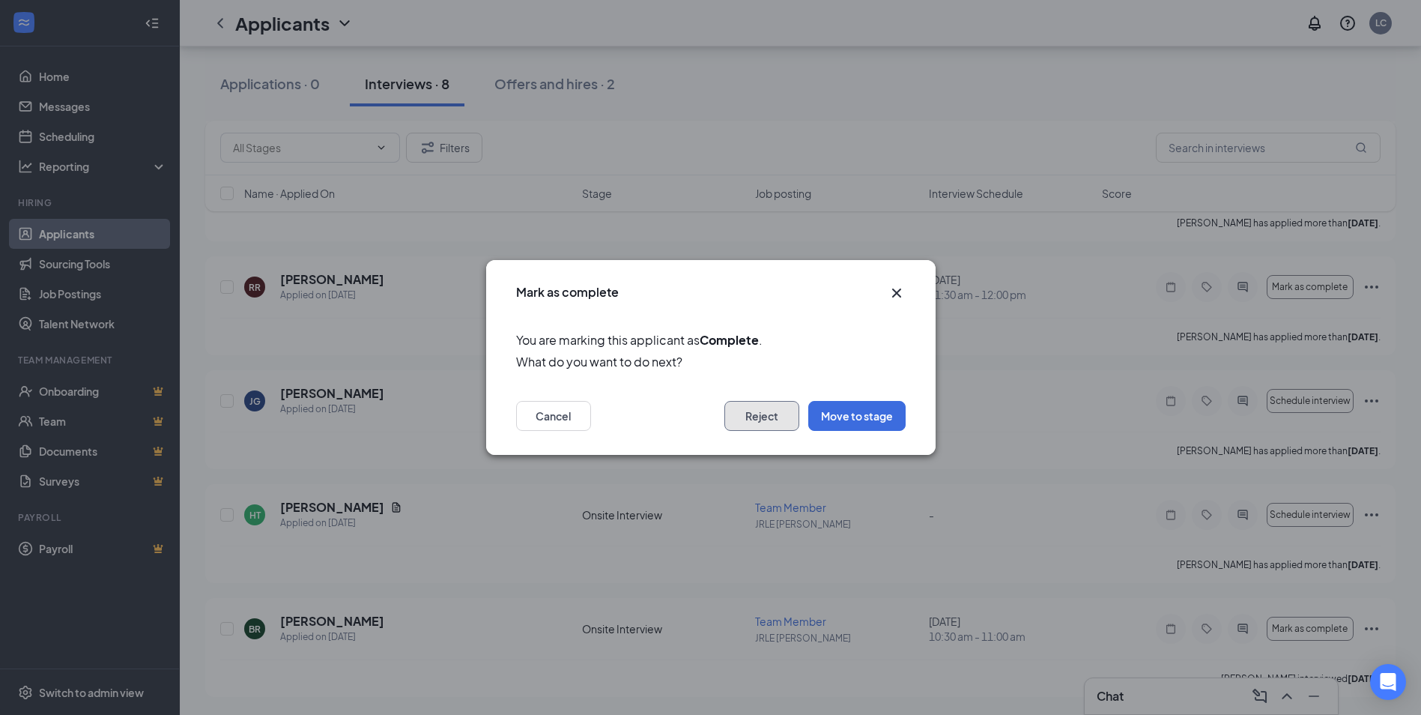
click at [754, 421] on button "Reject" at bounding box center [762, 416] width 75 height 30
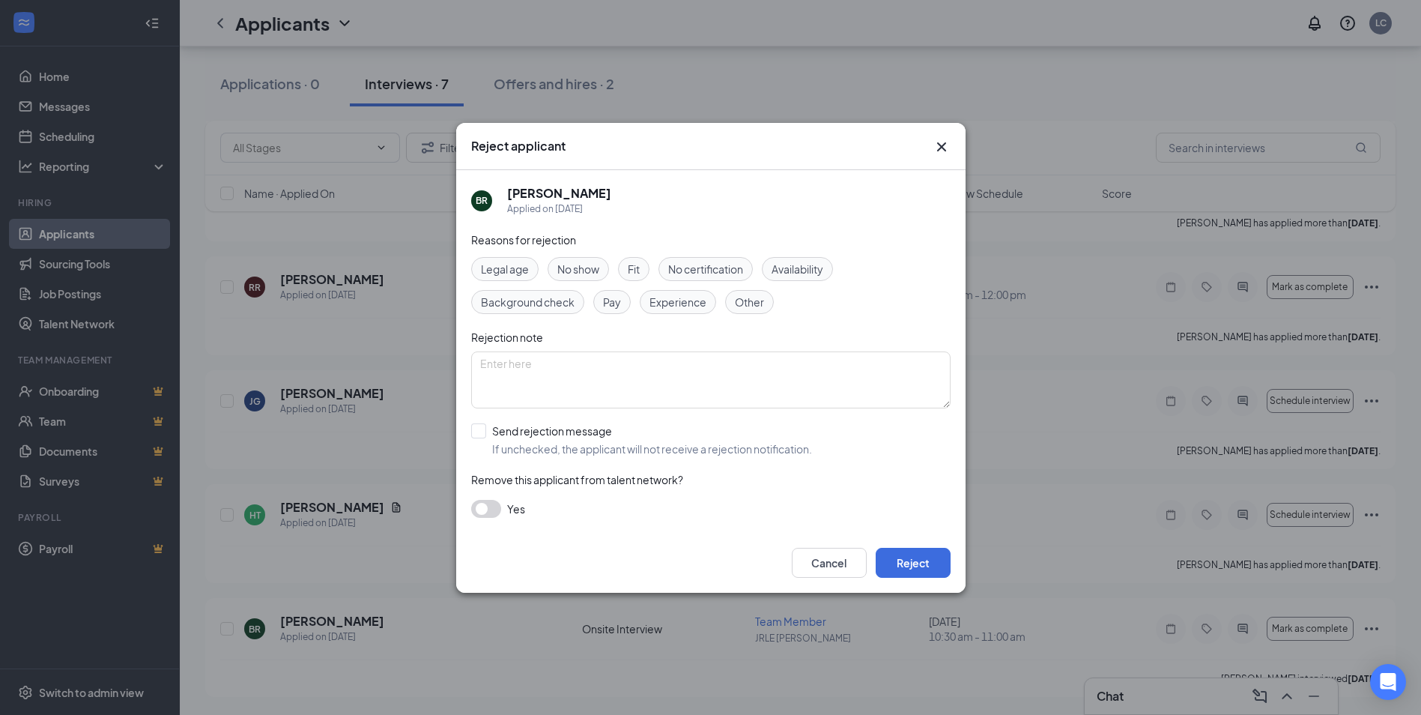
click at [817, 270] on span "Availability" at bounding box center [798, 269] width 52 height 16
click at [909, 563] on button "Reject" at bounding box center [913, 563] width 75 height 30
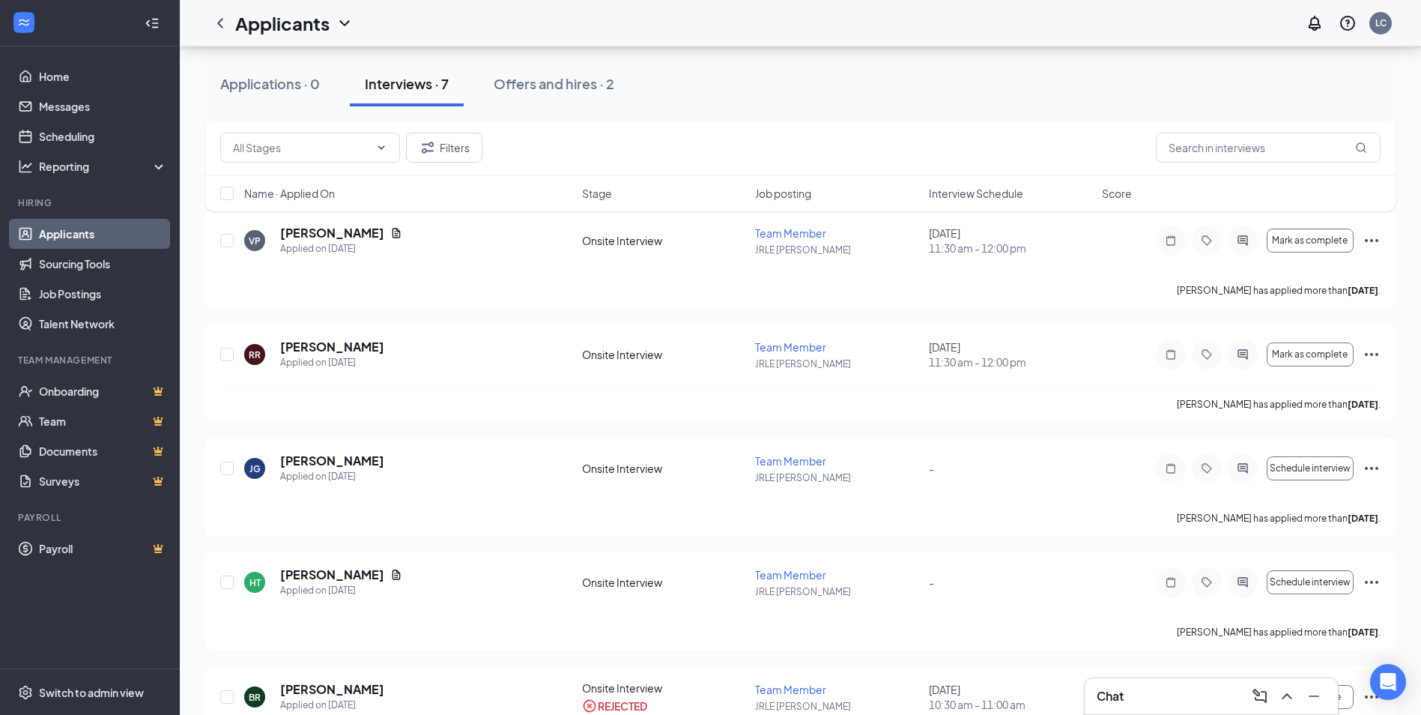
scroll to position [396, 0]
click at [1379, 461] on icon "Ellipses" at bounding box center [1372, 467] width 18 height 18
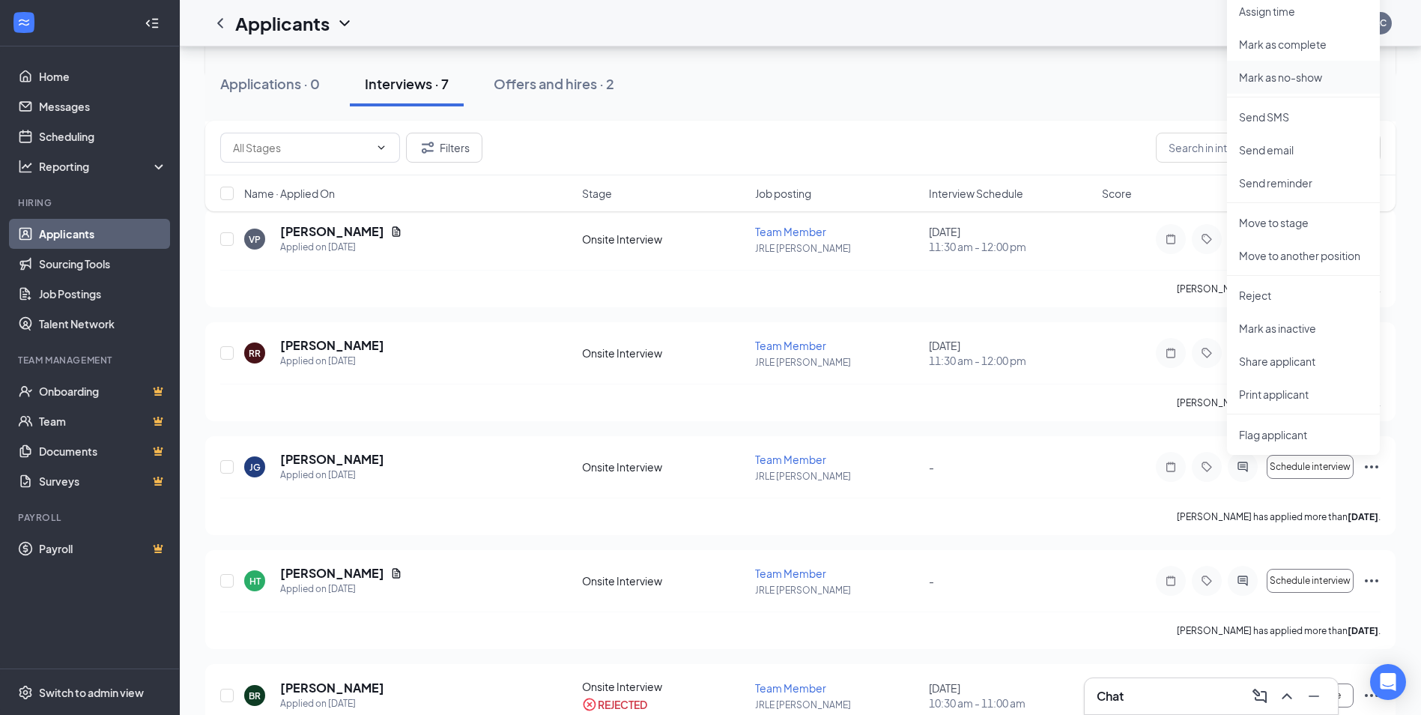
click at [1284, 76] on p "Mark as no-show" at bounding box center [1303, 77] width 129 height 15
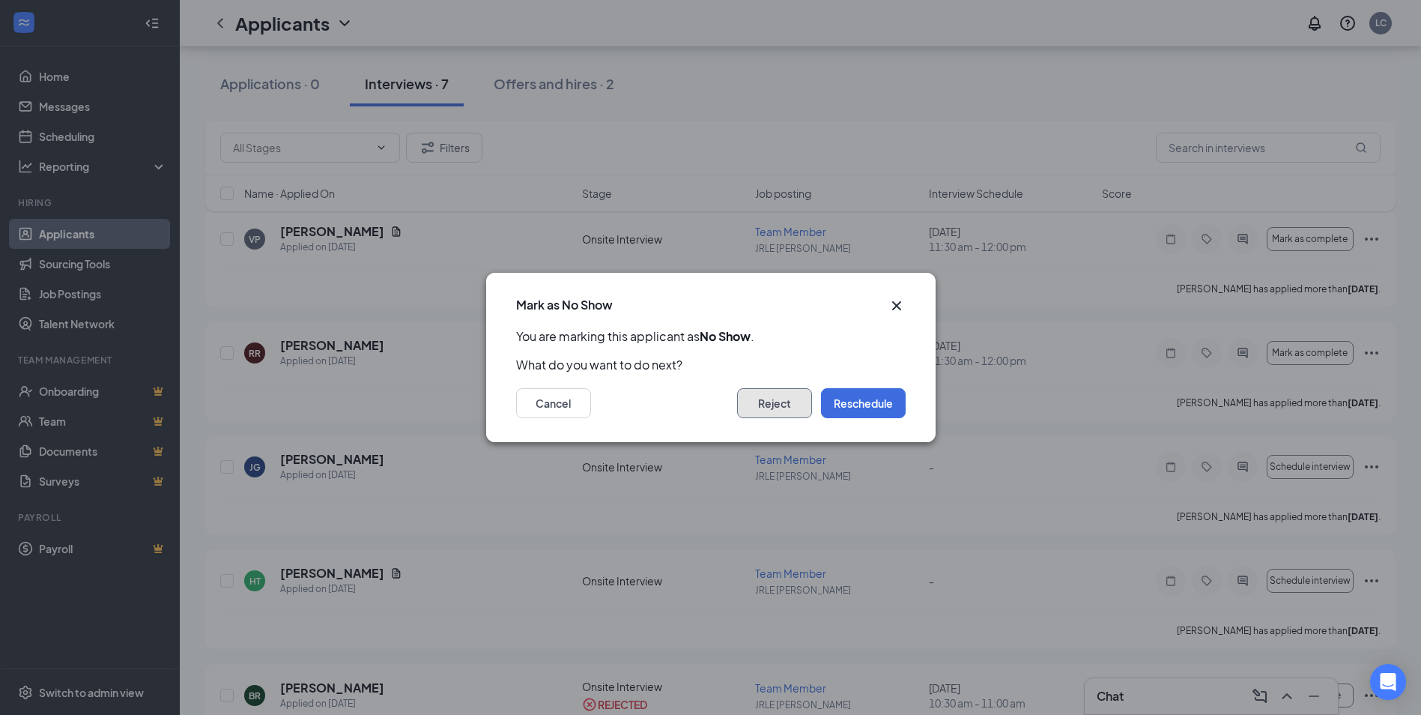
click at [782, 402] on button "Reject" at bounding box center [774, 403] width 75 height 30
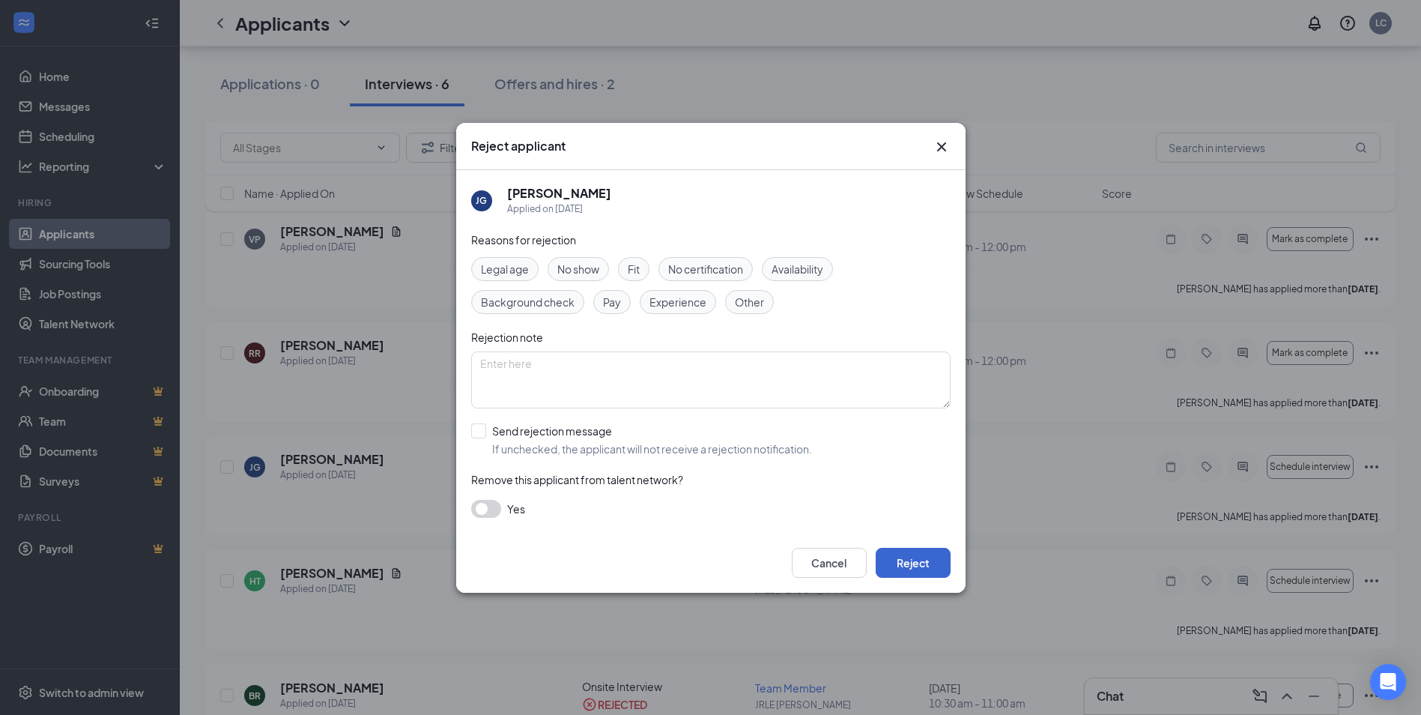
scroll to position [348, 0]
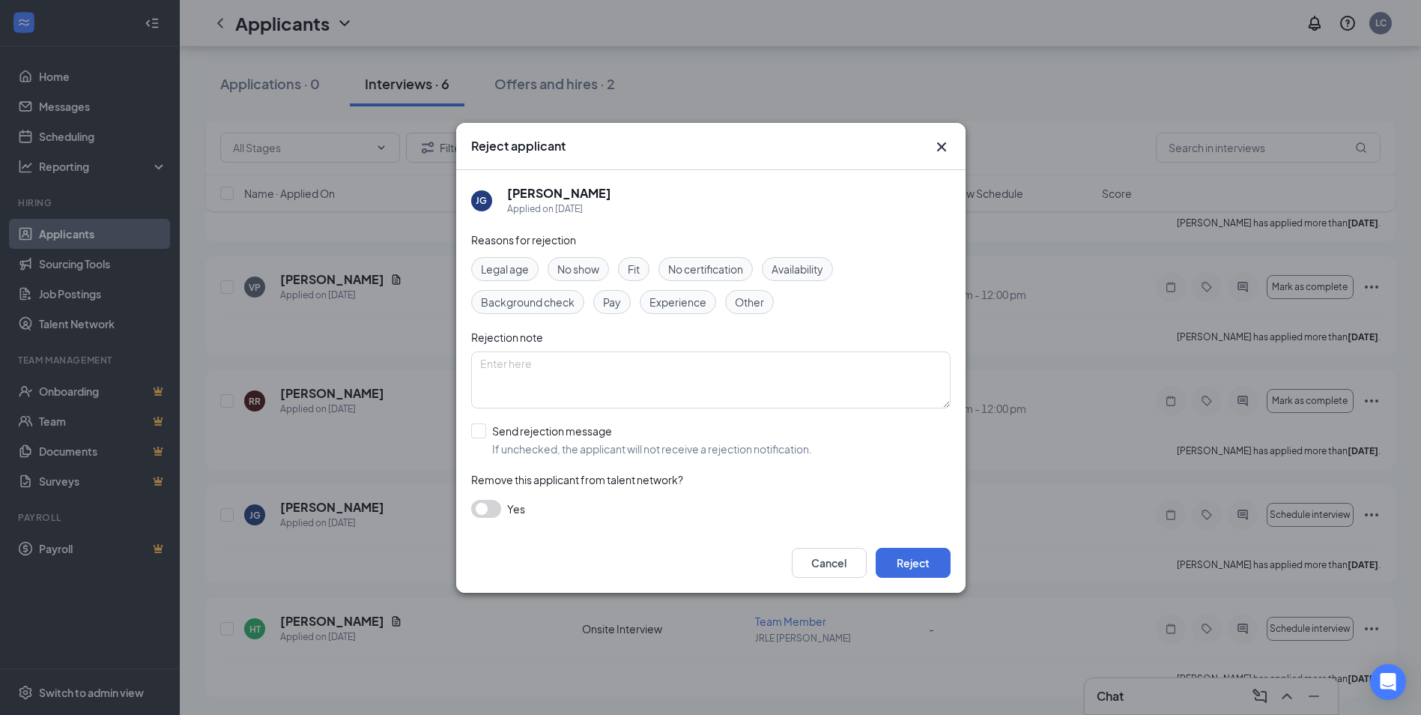
click at [582, 264] on span "No show" at bounding box center [578, 269] width 42 height 16
click at [905, 565] on button "Reject" at bounding box center [913, 563] width 75 height 30
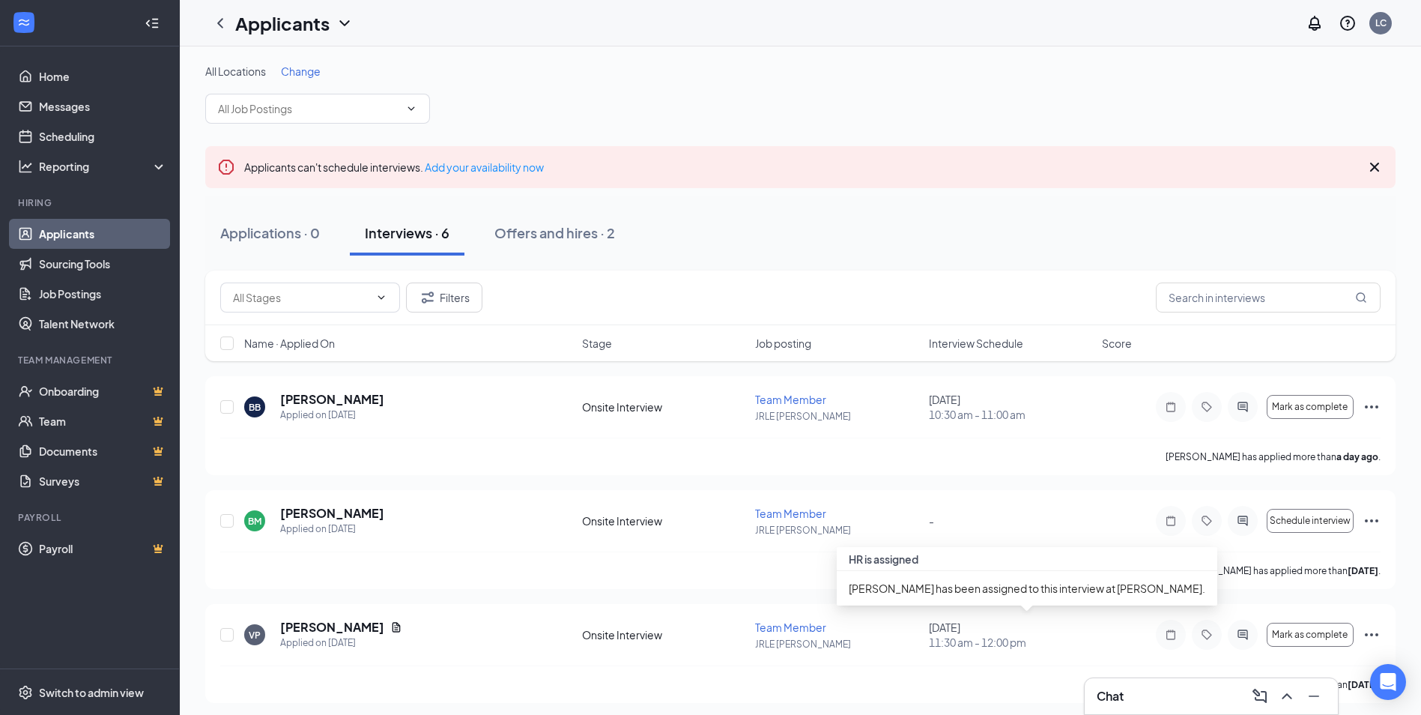
scroll to position [0, 0]
